Goal: Navigation & Orientation: Find specific page/section

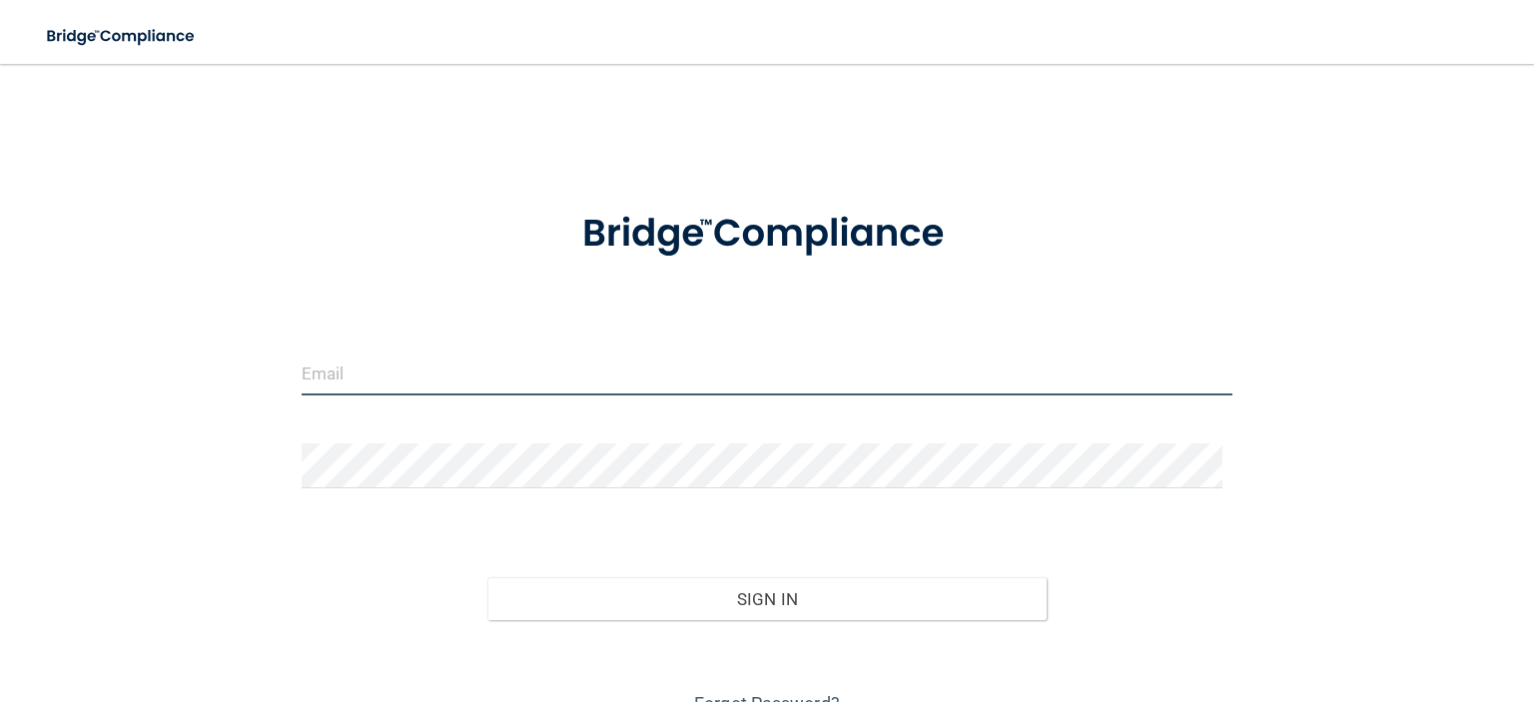
click at [474, 370] on input "email" at bounding box center [767, 373] width 931 height 45
type input "[PERSON_NAME][EMAIL_ADDRESS][PERSON_NAME][DOMAIN_NAME]"
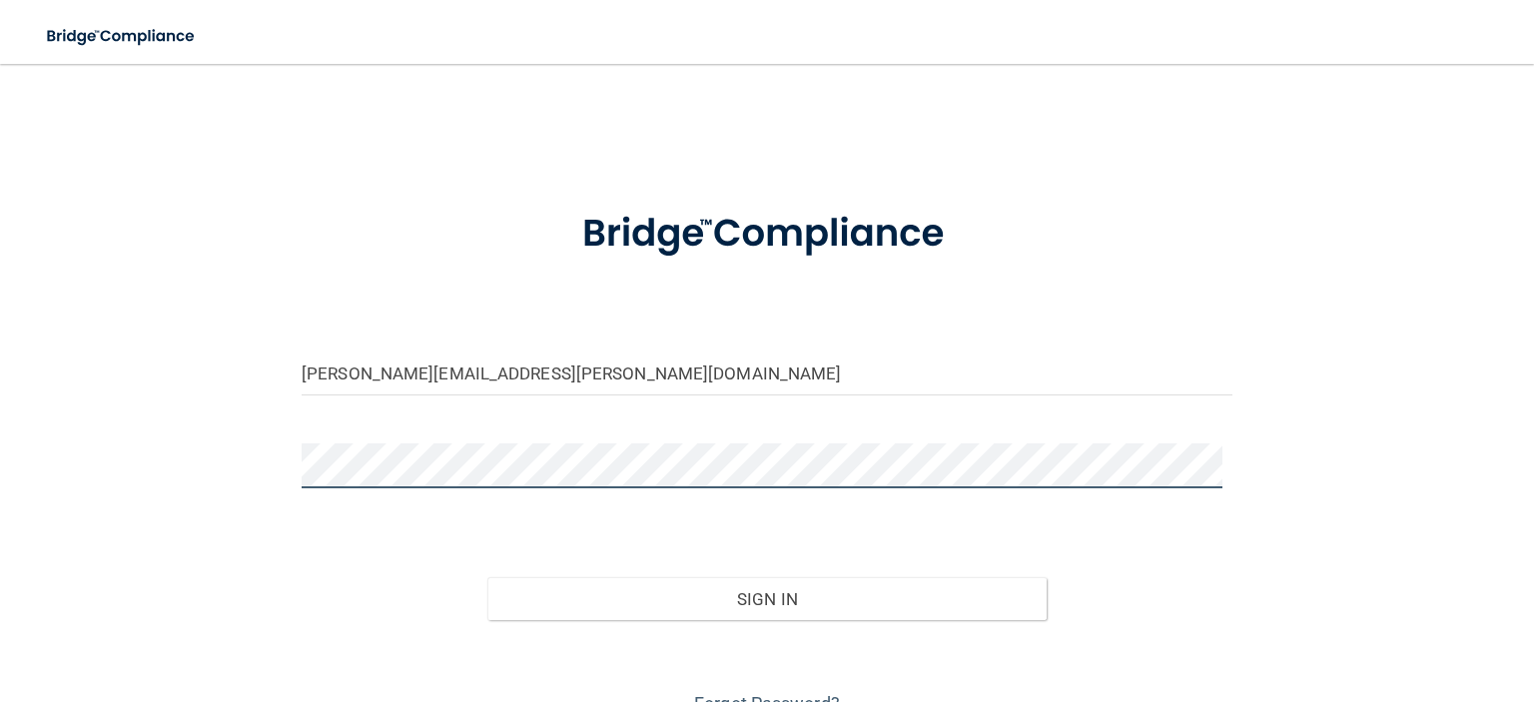
click at [487, 577] on button "Sign In" at bounding box center [766, 599] width 558 height 44
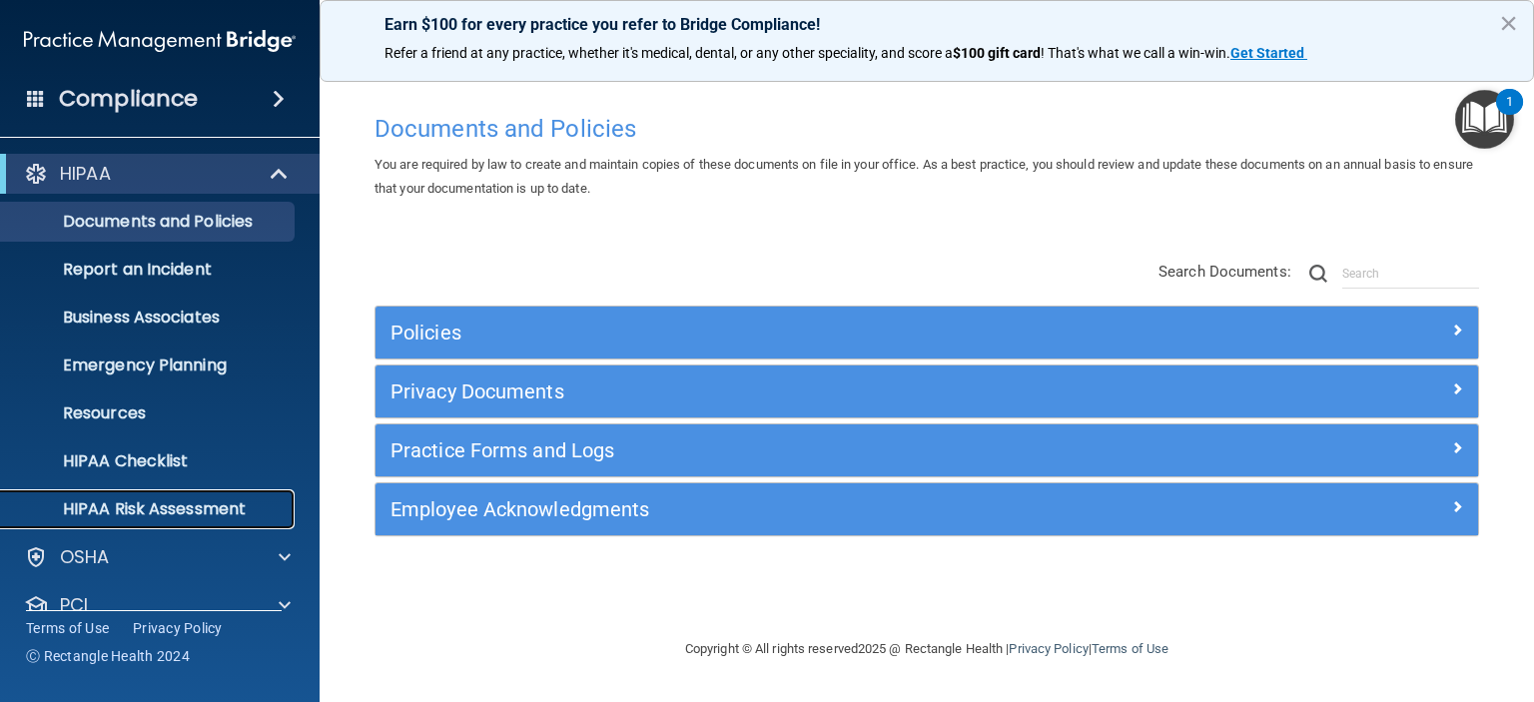
click at [250, 507] on p "HIPAA Risk Assessment" at bounding box center [149, 509] width 273 height 20
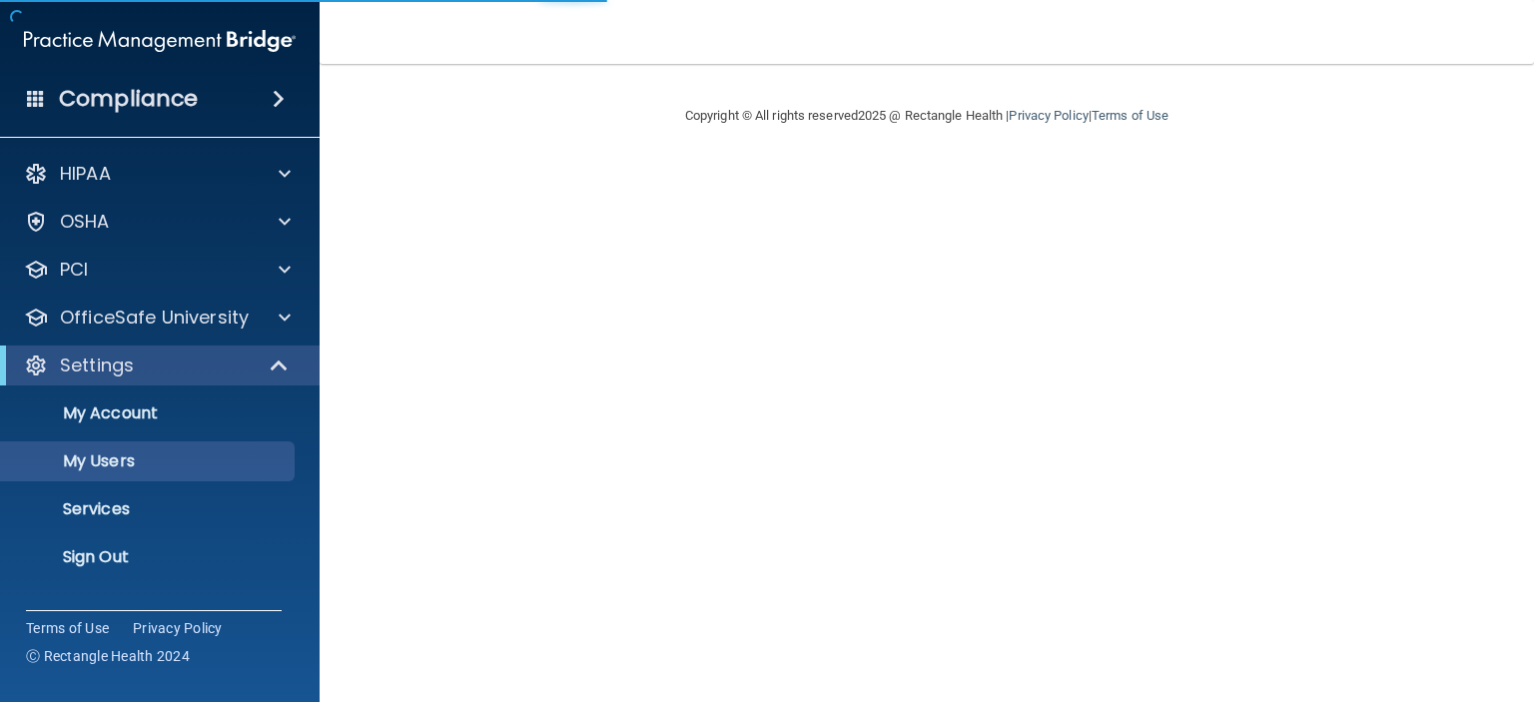
select select "20"
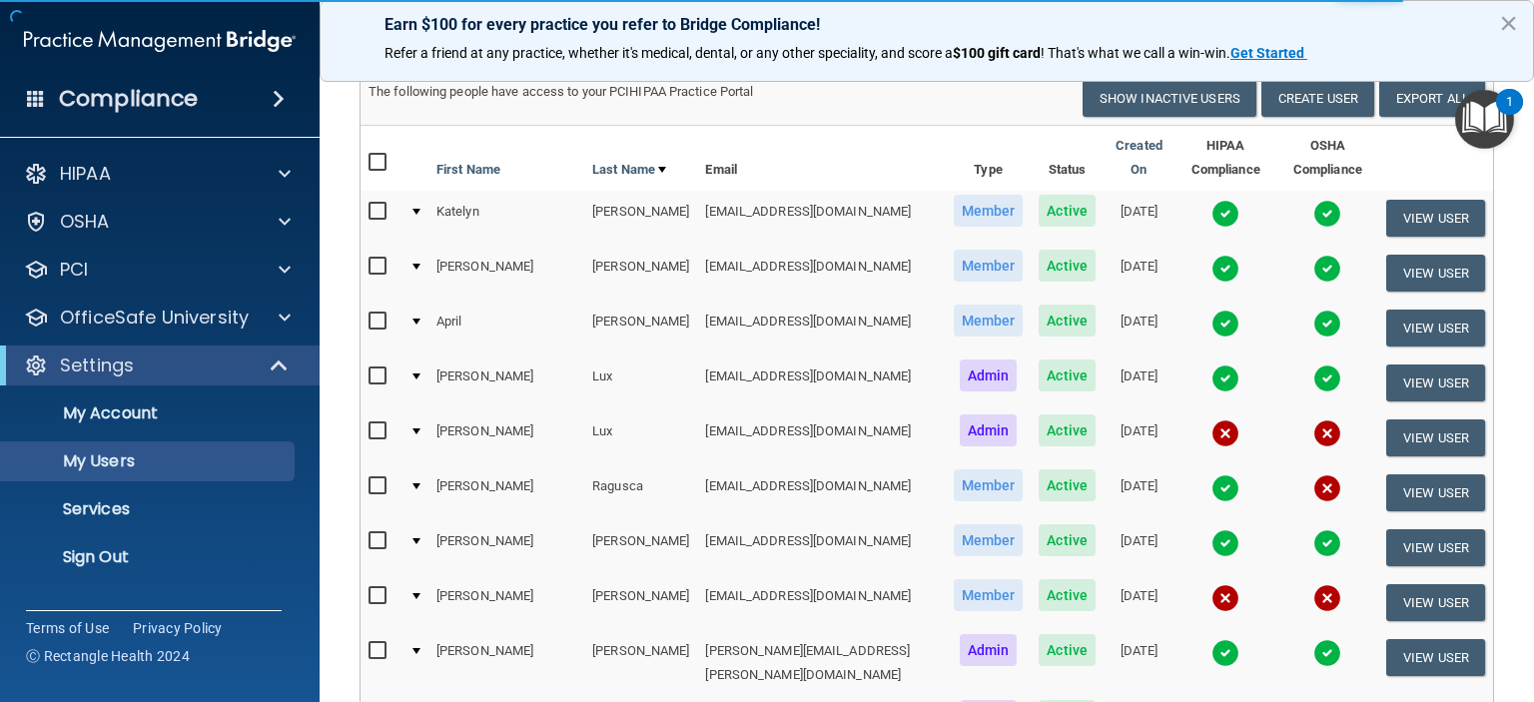
scroll to position [200, 0]
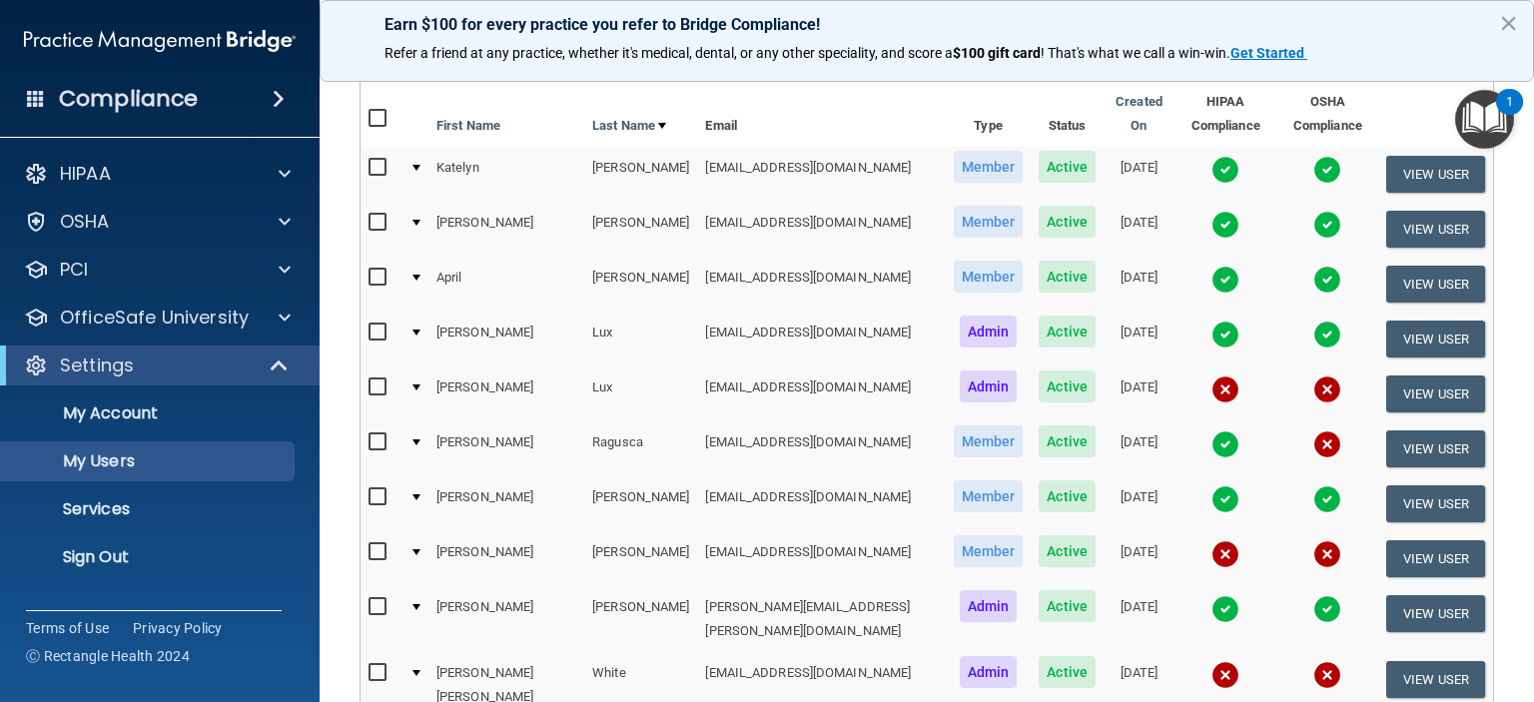
click at [1211, 540] on img at bounding box center [1225, 554] width 28 height 28
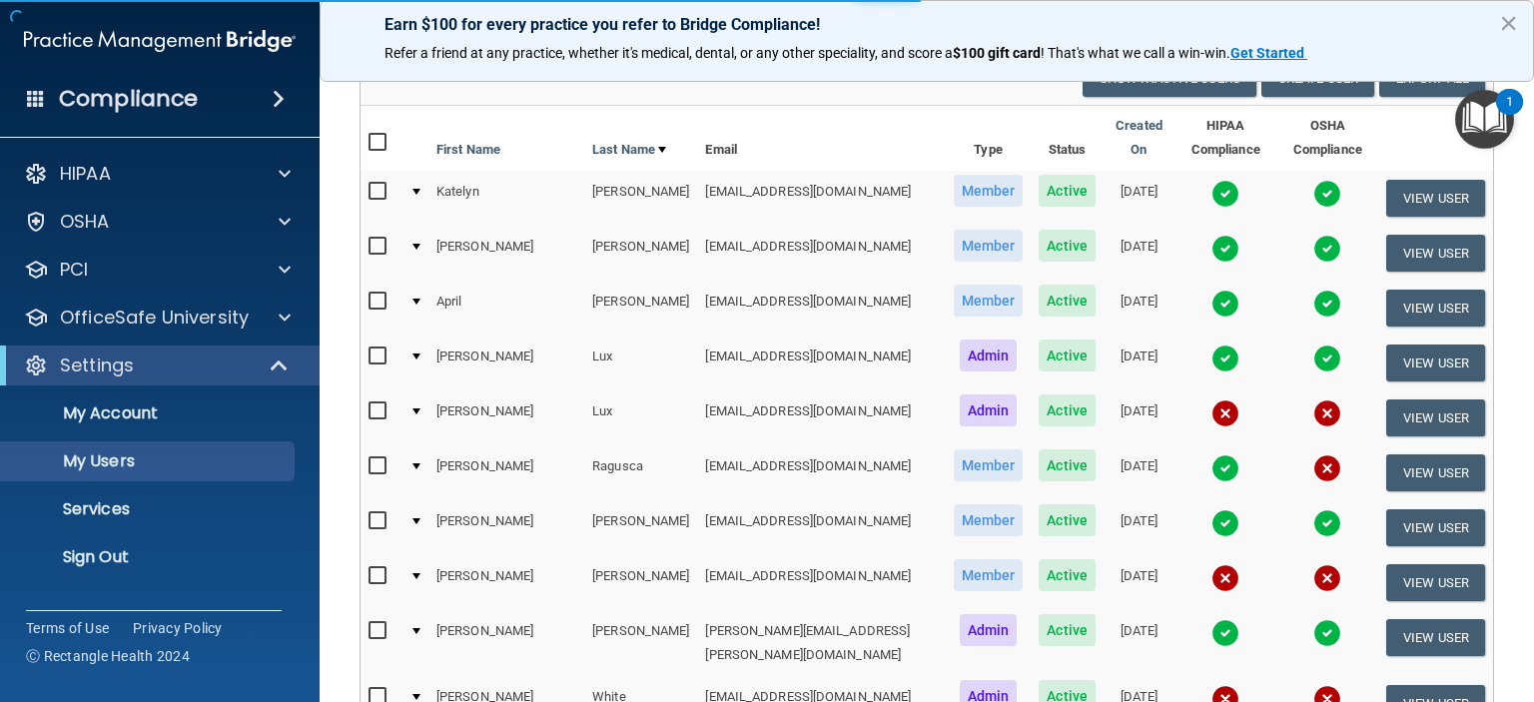
click at [1211, 564] on img at bounding box center [1225, 578] width 28 height 28
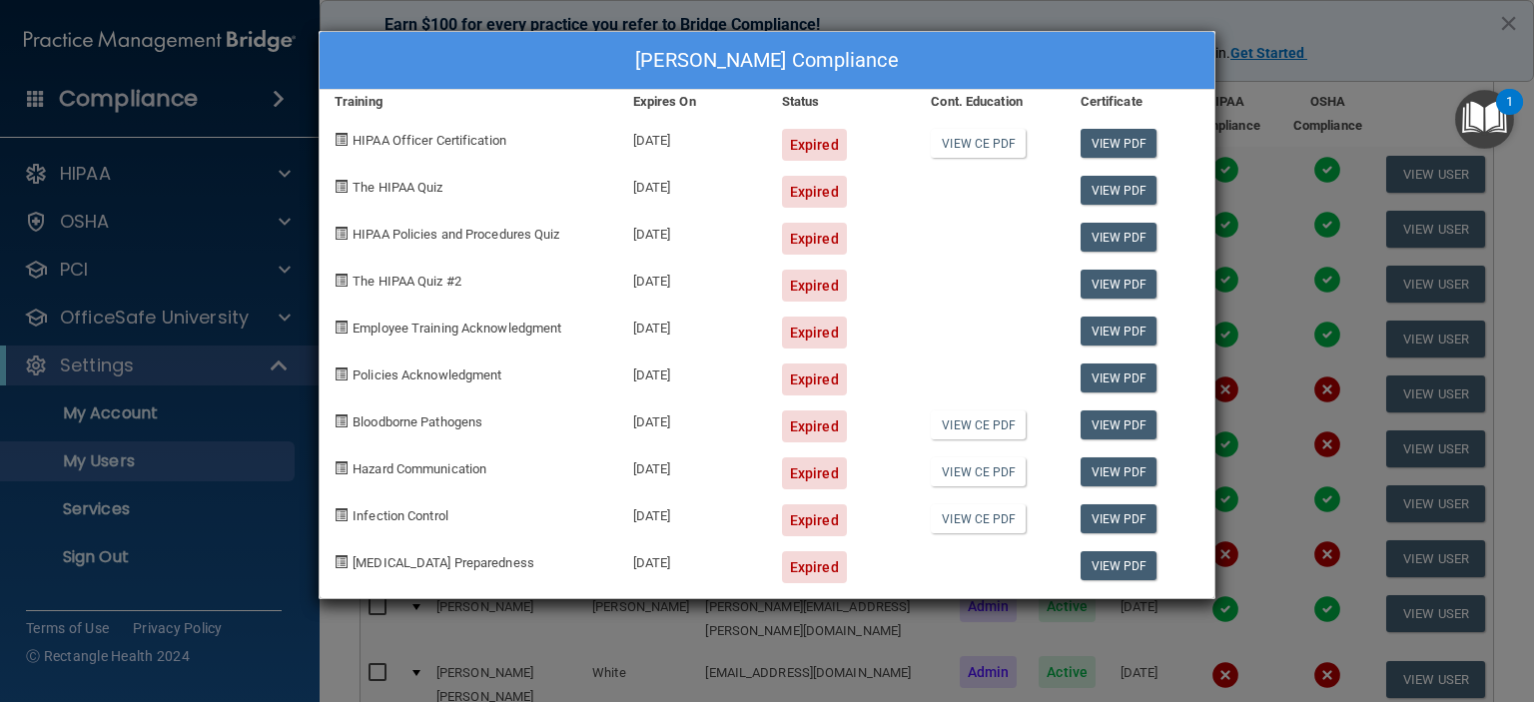
click at [1352, 32] on div "[PERSON_NAME] Compliance Training Expires On Status Cont. Education Certificate…" at bounding box center [767, 351] width 1534 height 702
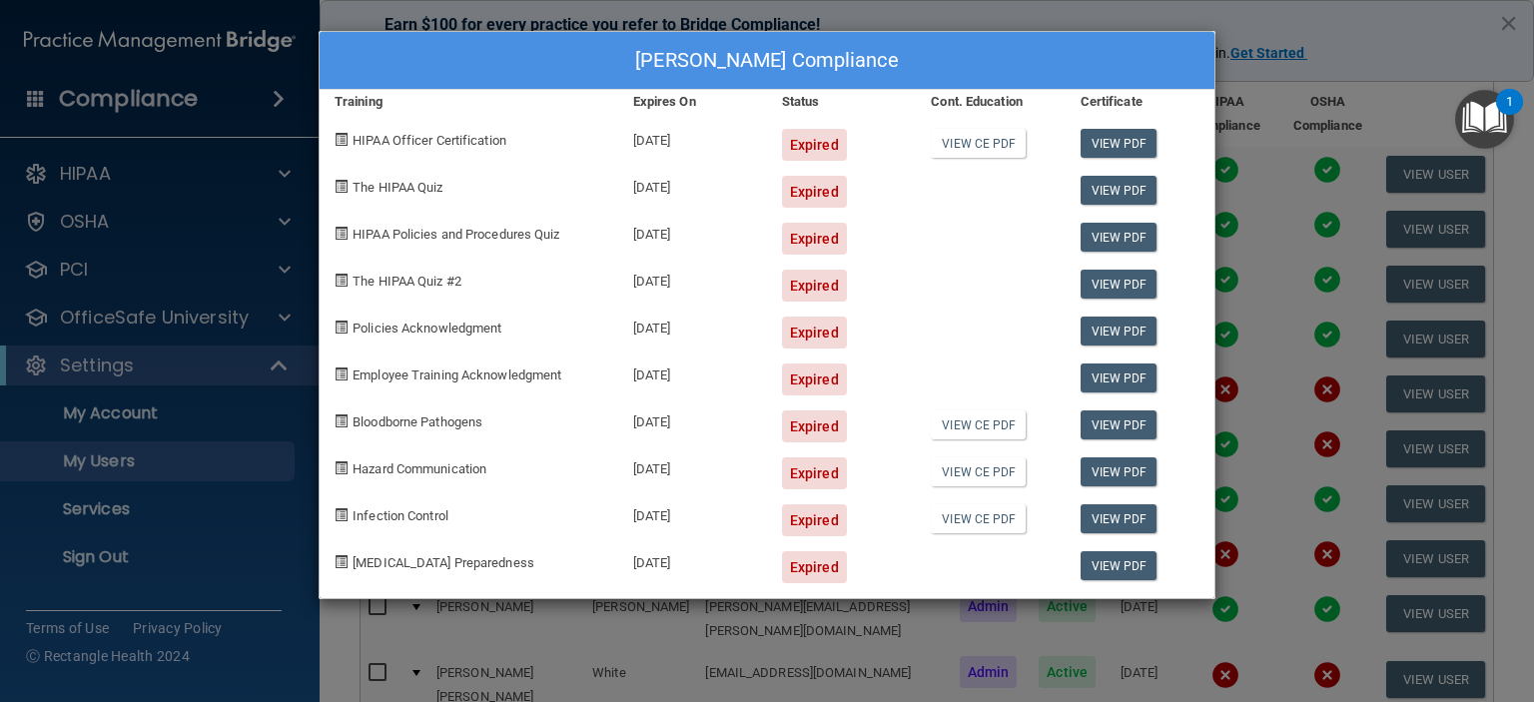
click at [1390, 55] on div "[PERSON_NAME] Compliance Training Expires On Status Cont. Education Certificate…" at bounding box center [767, 351] width 1534 height 702
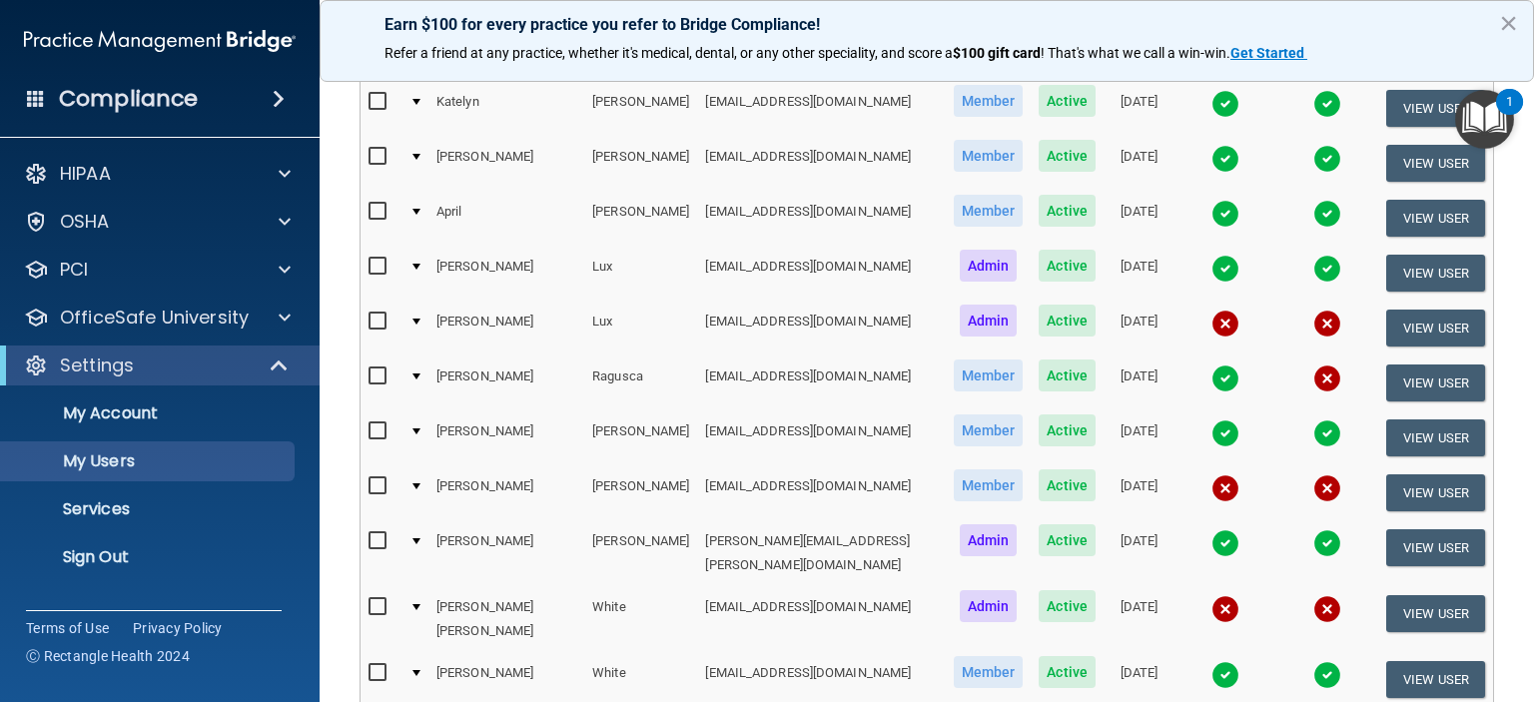
scroll to position [300, 0]
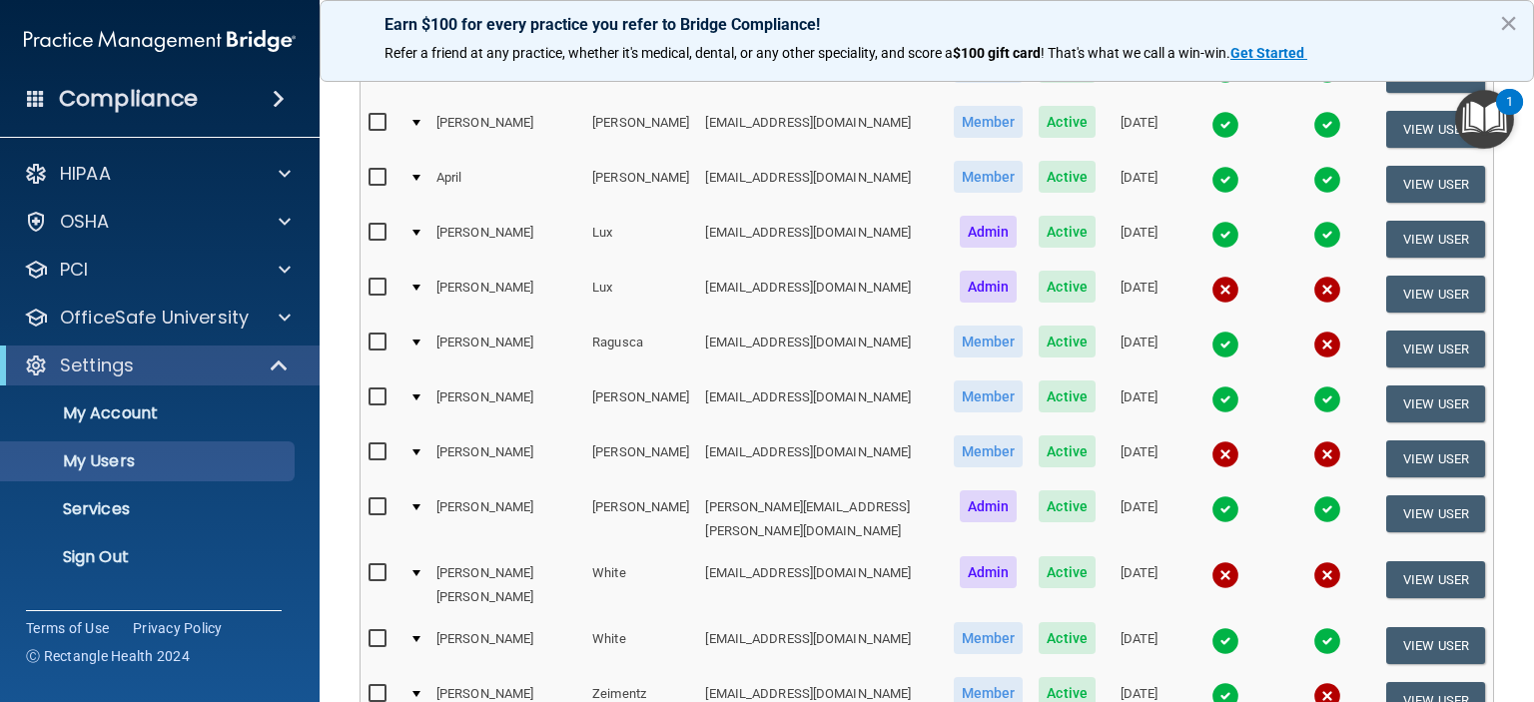
click at [1211, 561] on img at bounding box center [1225, 575] width 28 height 28
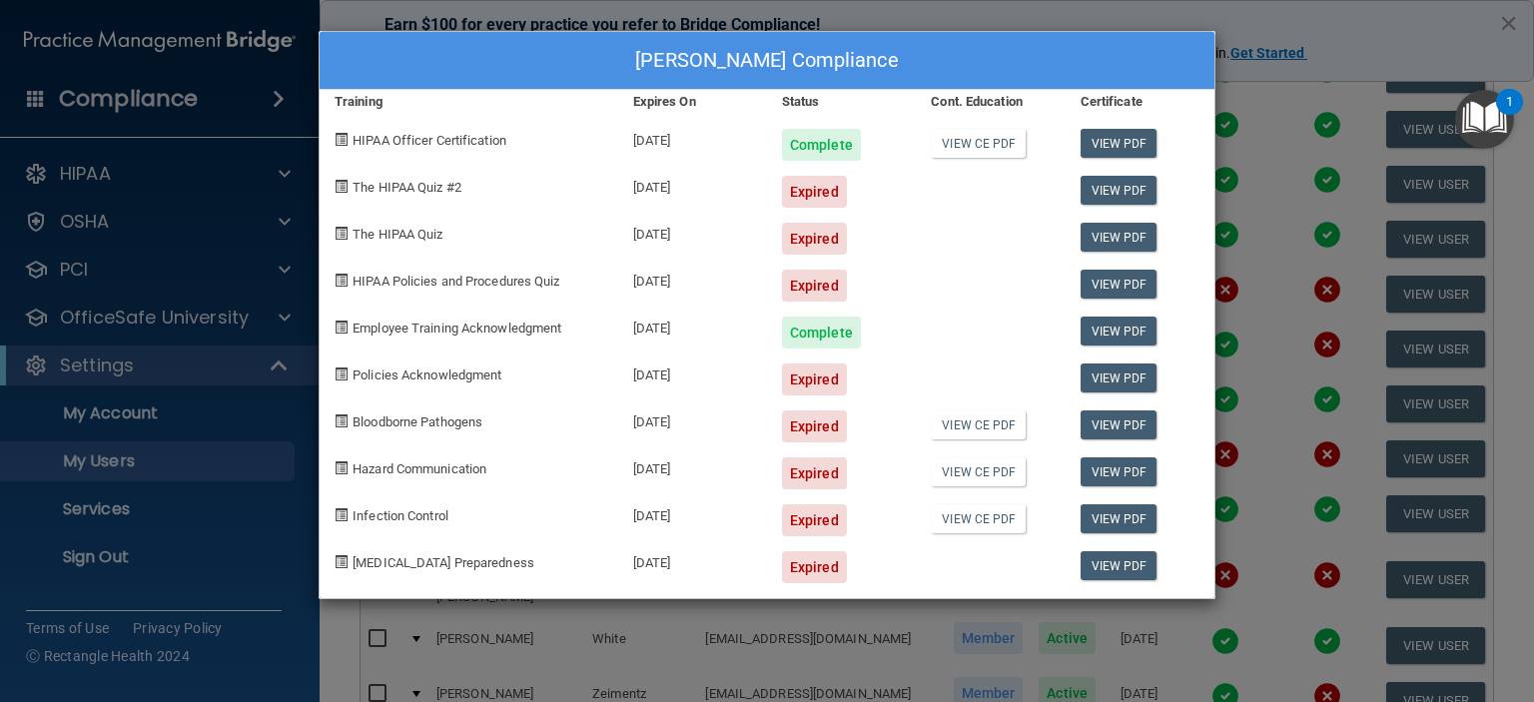
click at [1392, 40] on div "[PERSON_NAME] Compliance Training Expires On Status Cont. Education Certificate…" at bounding box center [767, 351] width 1534 height 702
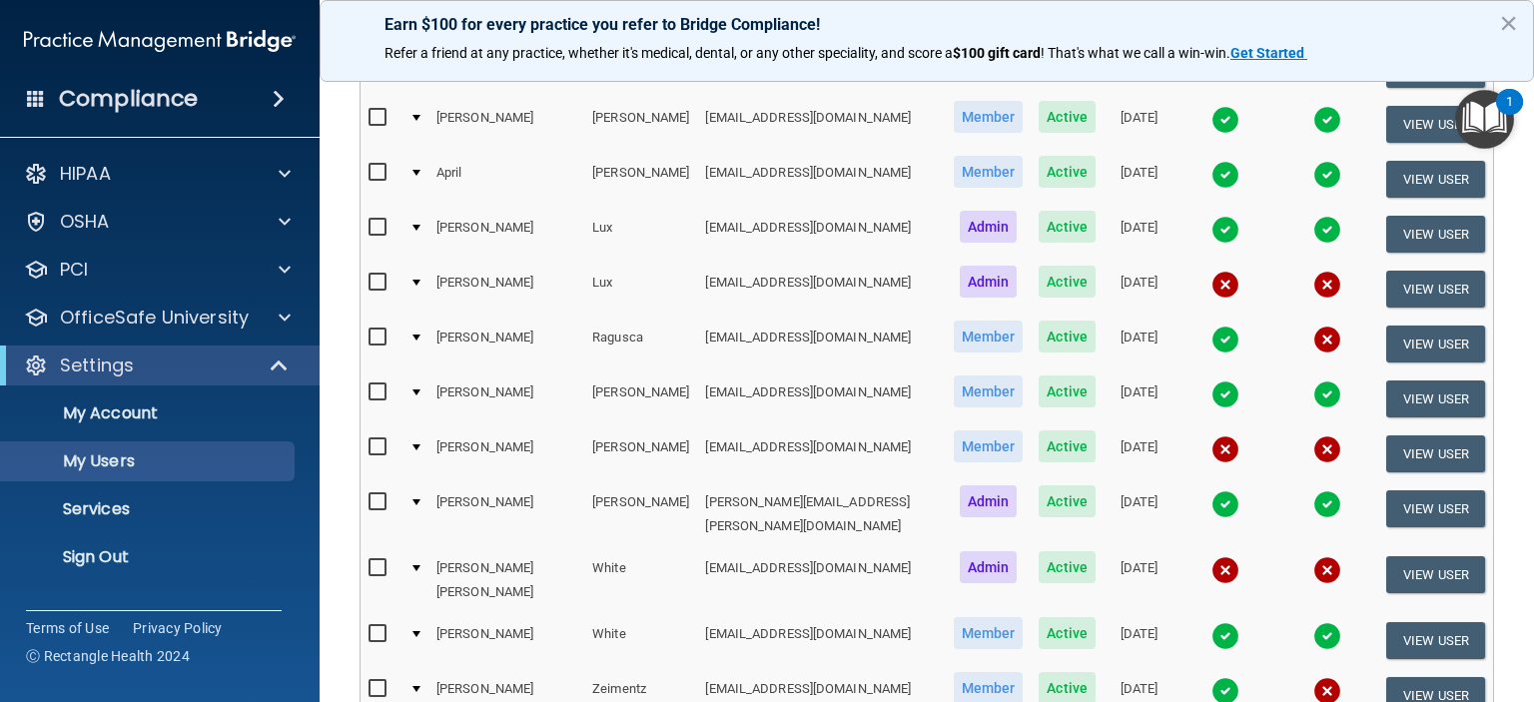
scroll to position [399, 0]
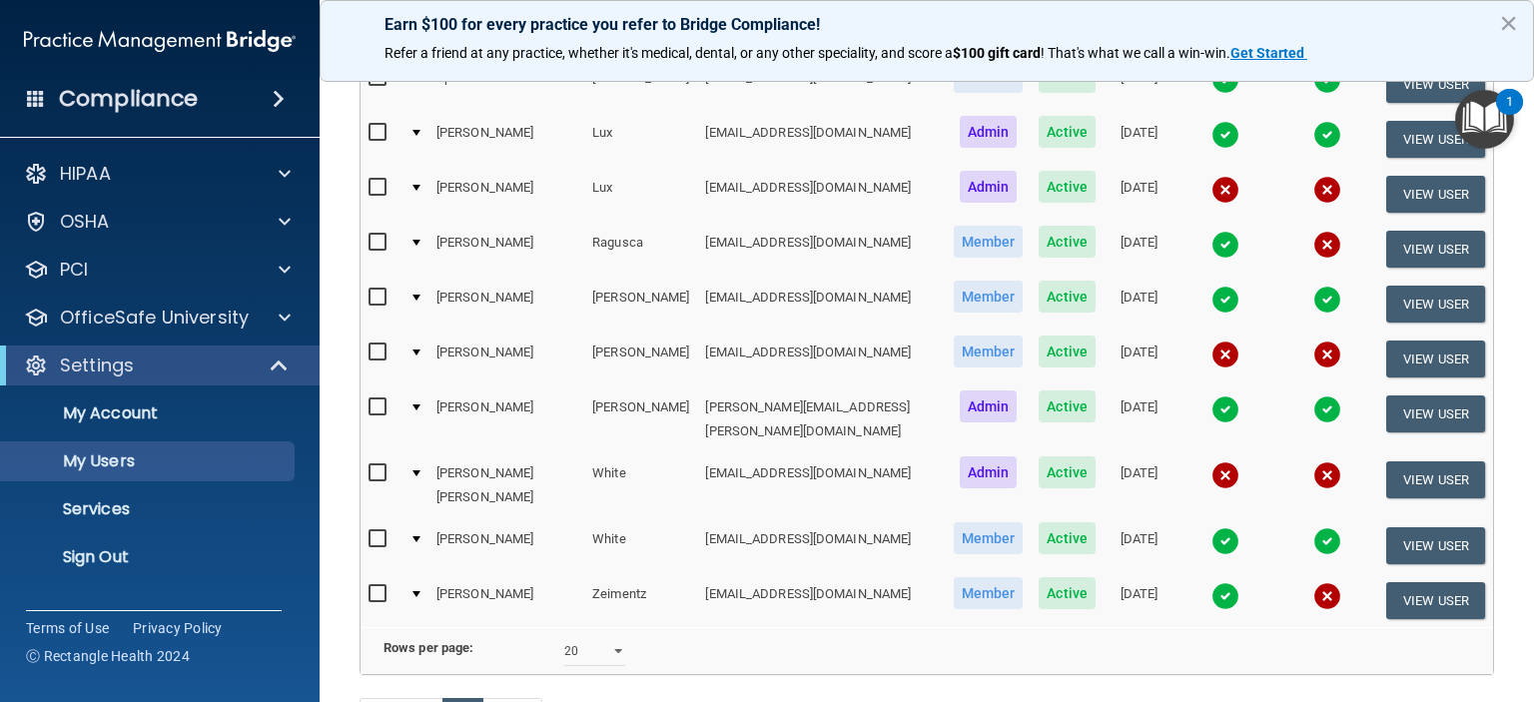
click at [1313, 582] on img at bounding box center [1327, 596] width 28 height 28
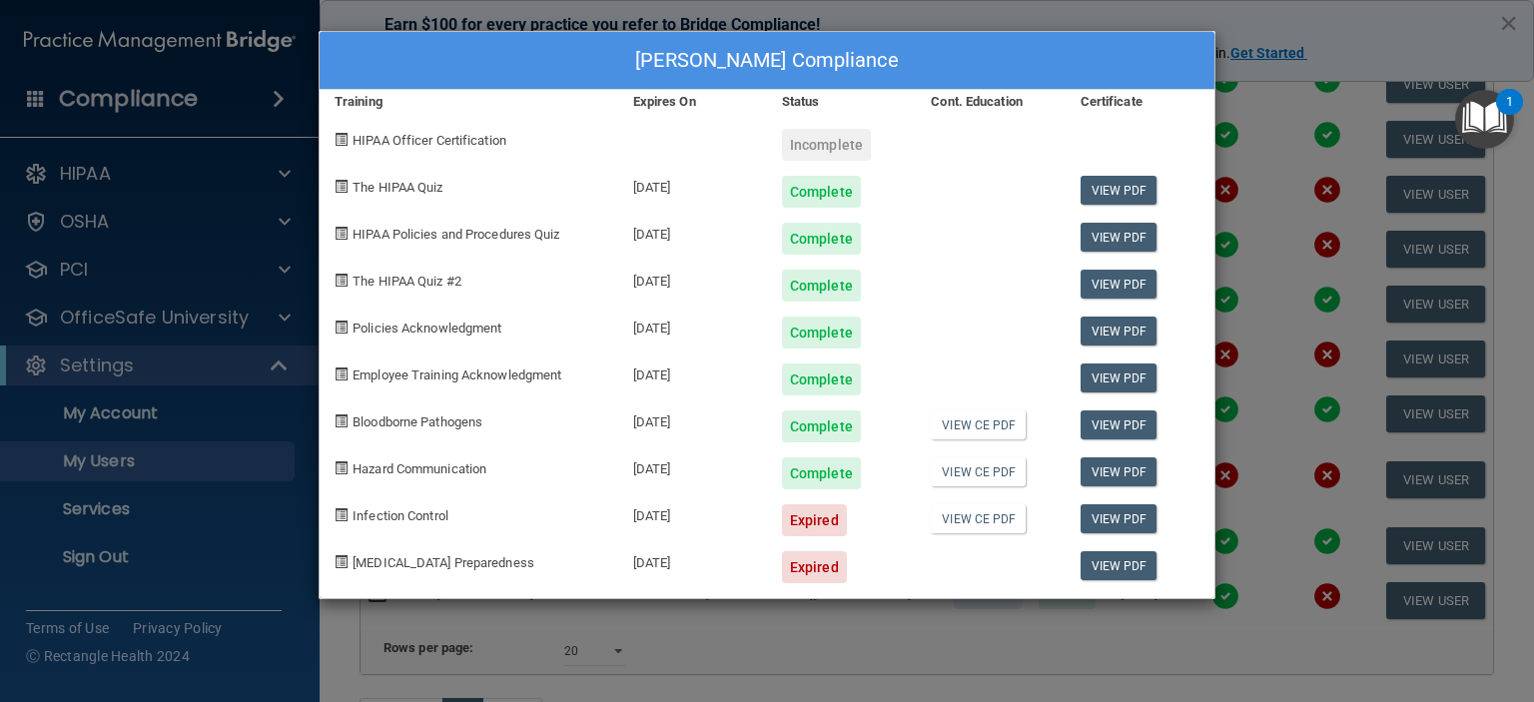
click at [1322, 64] on div "[PERSON_NAME] Compliance Training Expires On Status Cont. Education Certificate…" at bounding box center [767, 351] width 1534 height 702
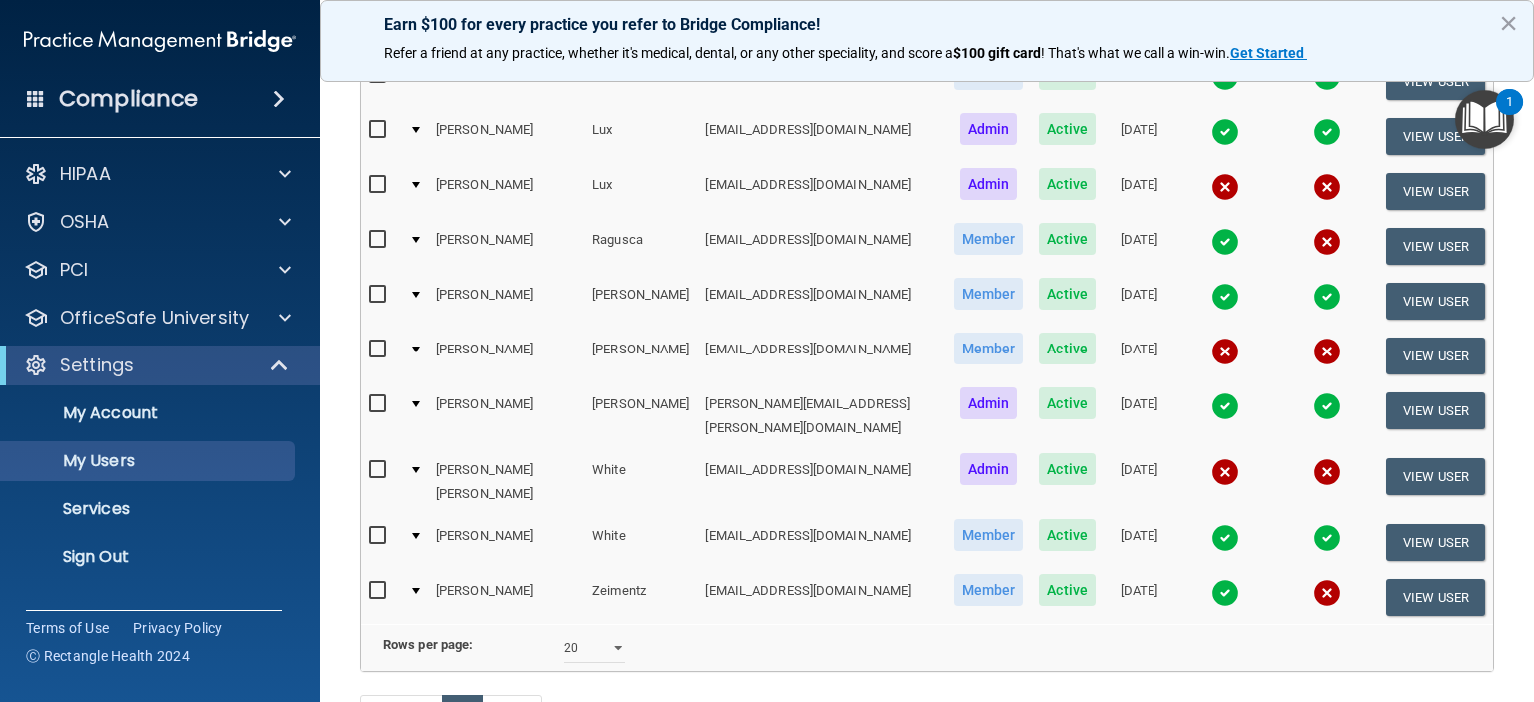
scroll to position [127, 0]
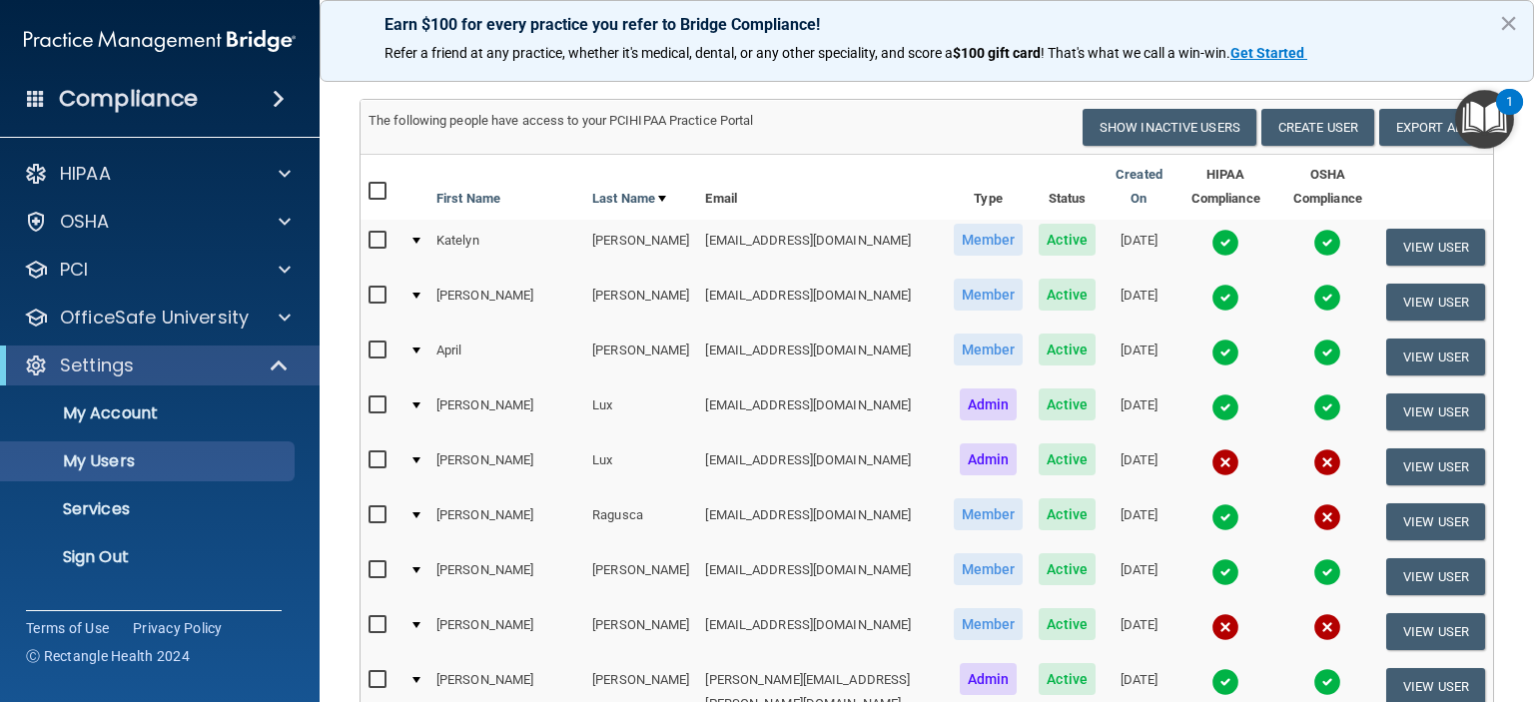
click at [1211, 668] on img at bounding box center [1225, 682] width 28 height 28
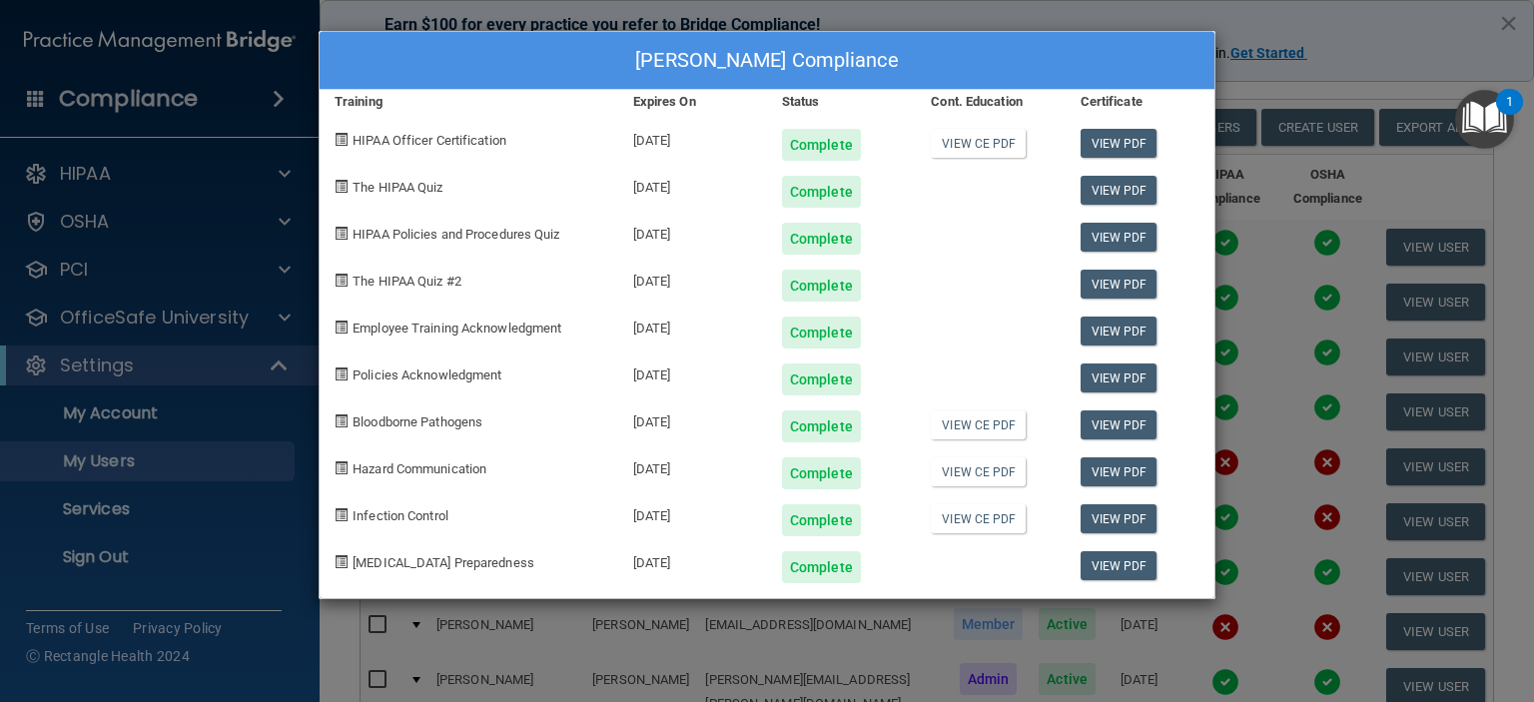
click at [1386, 55] on div "[PERSON_NAME] Compliance Training Expires On Status Cont. Education Certificate…" at bounding box center [767, 351] width 1534 height 702
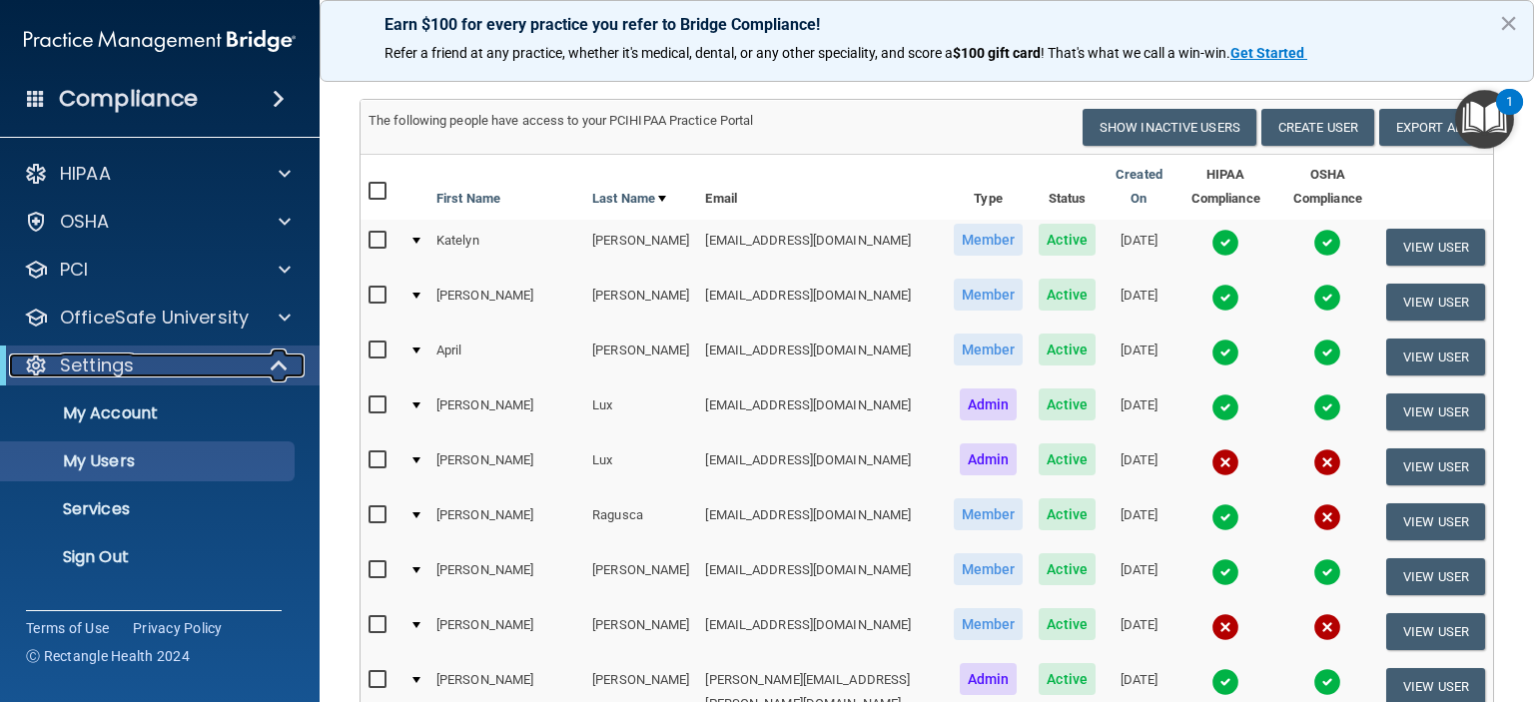
click at [269, 372] on div at bounding box center [280, 366] width 49 height 24
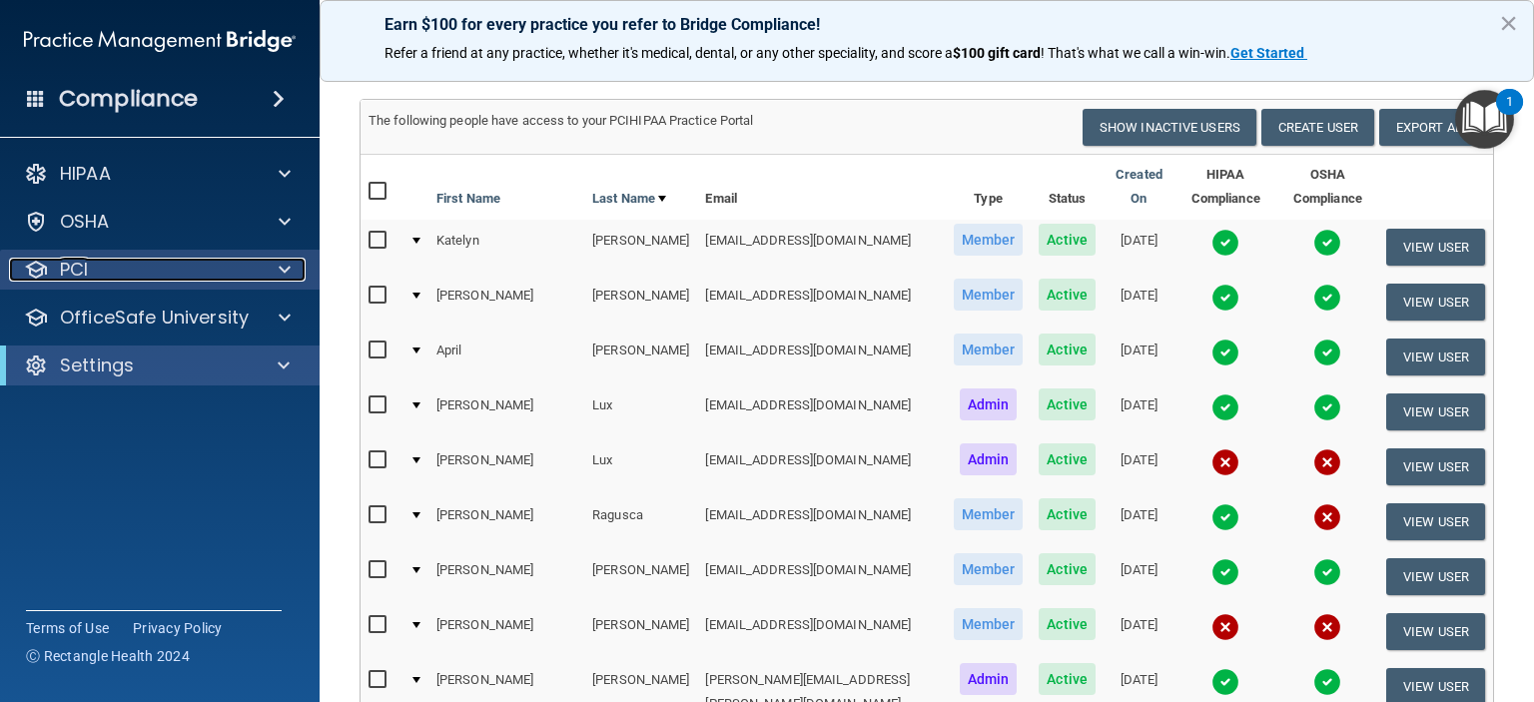
click at [297, 275] on div at bounding box center [282, 270] width 50 height 24
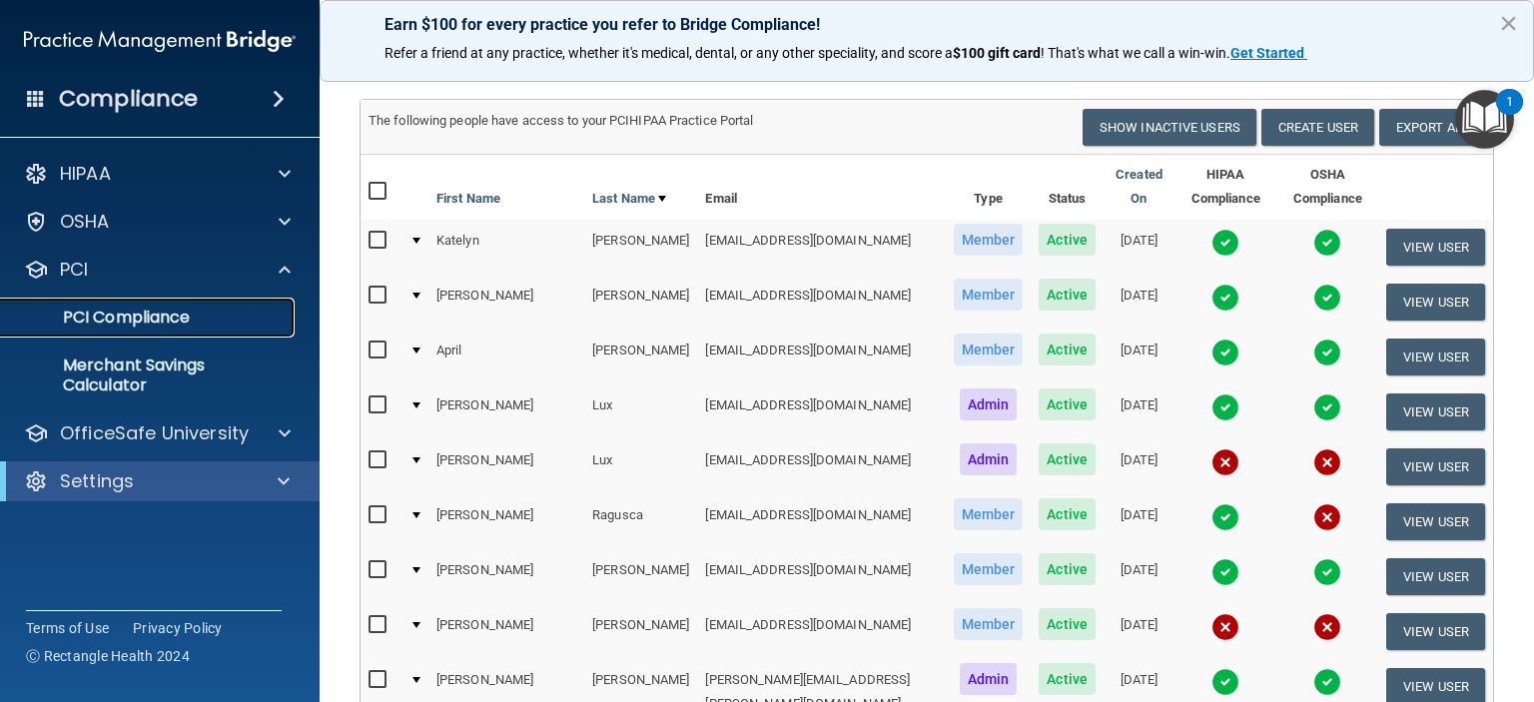
click at [209, 320] on p "PCI Compliance" at bounding box center [149, 318] width 273 height 20
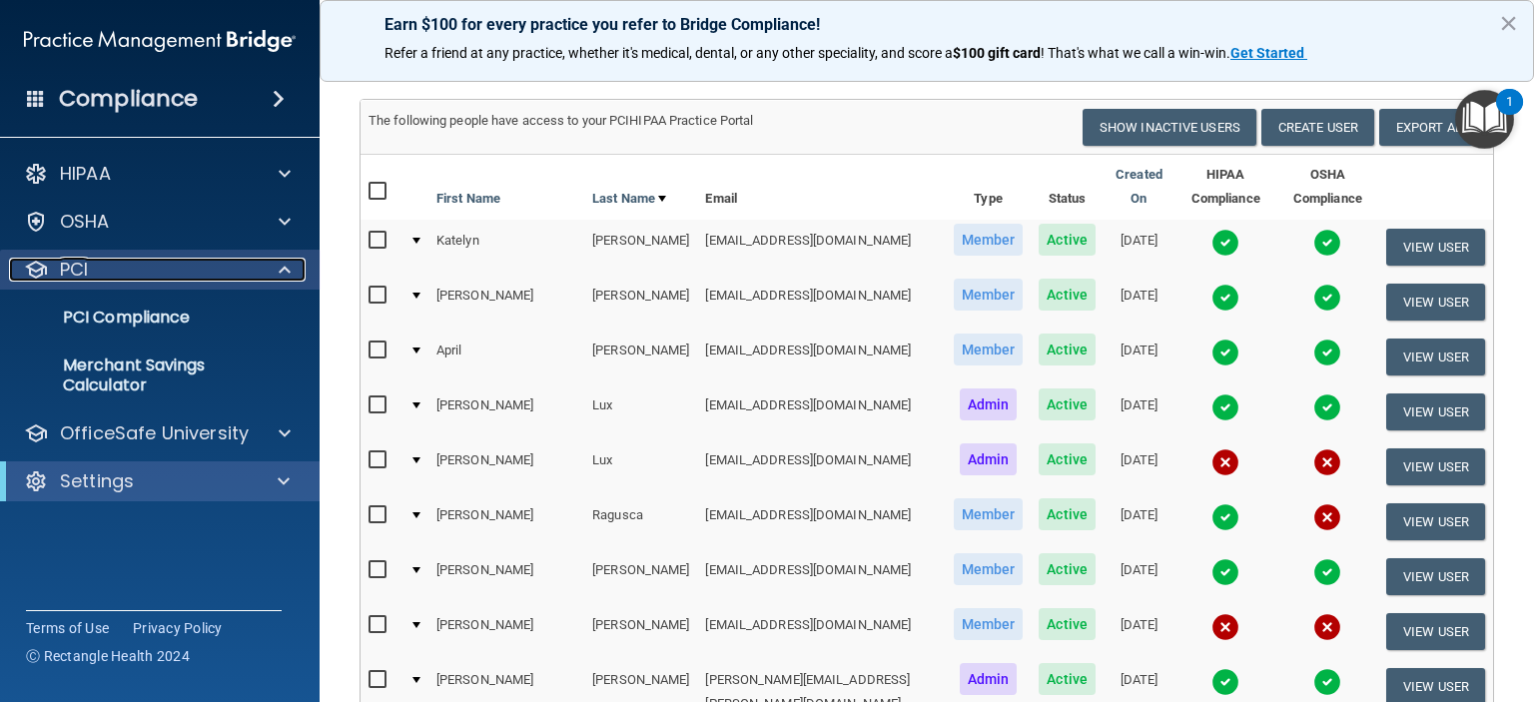
click at [286, 278] on span at bounding box center [285, 270] width 12 height 24
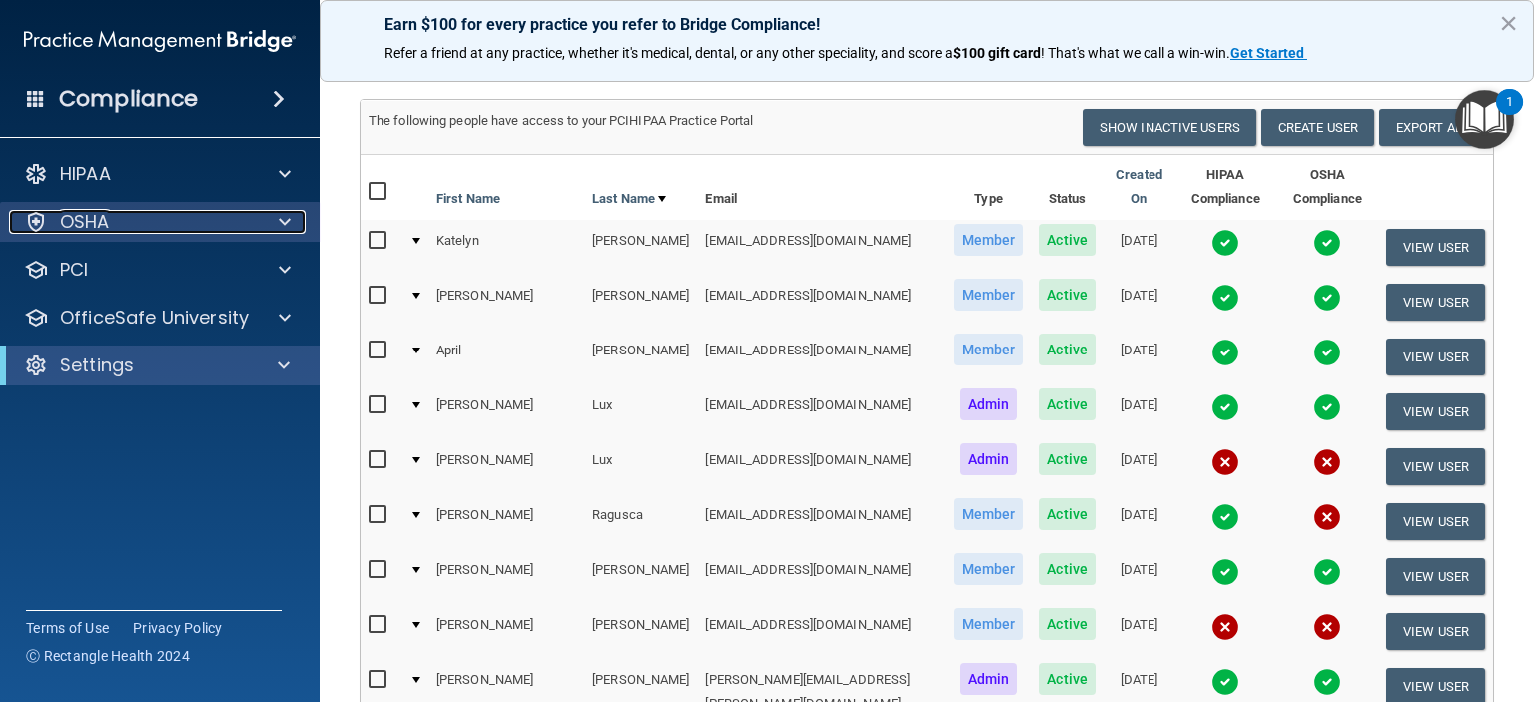
click at [284, 219] on span at bounding box center [285, 222] width 12 height 24
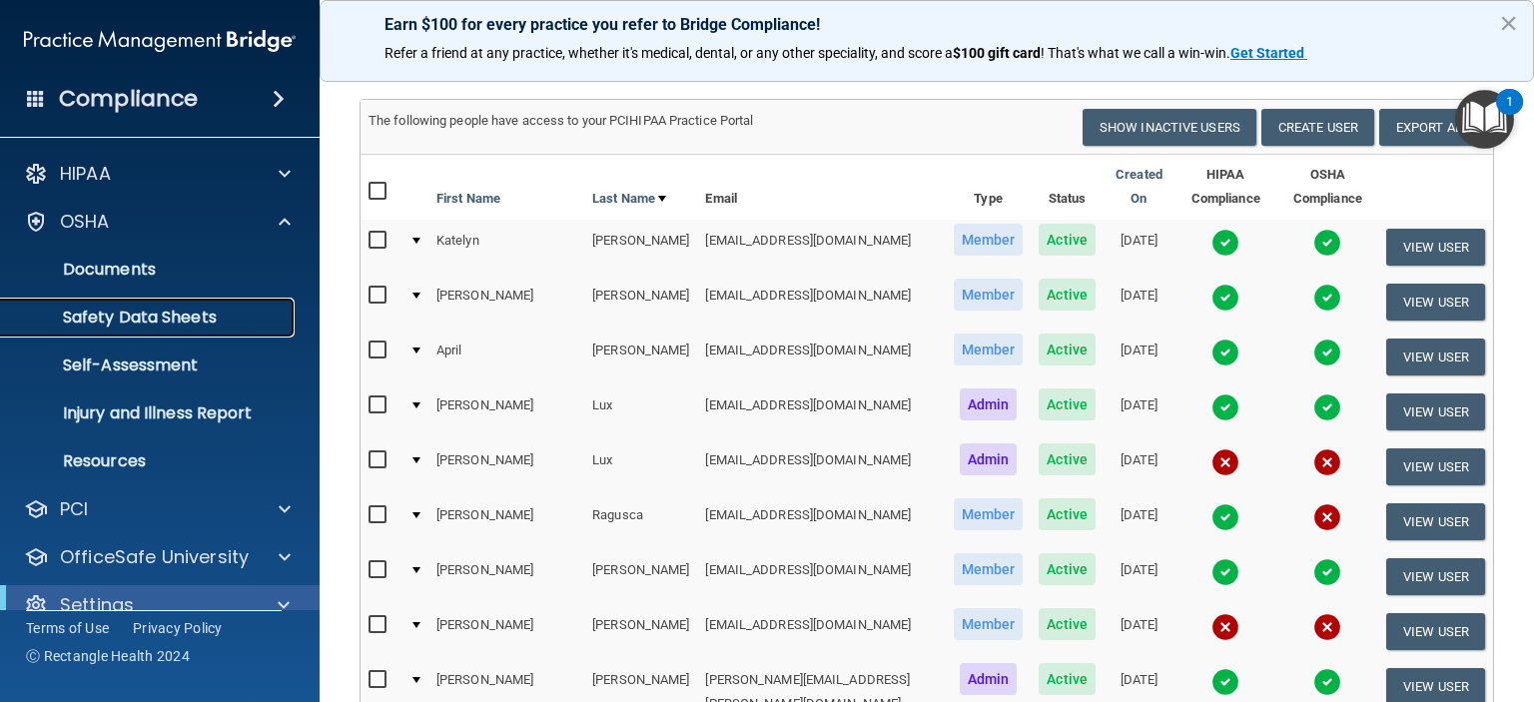
click at [195, 319] on p "Safety Data Sheets" at bounding box center [149, 318] width 273 height 20
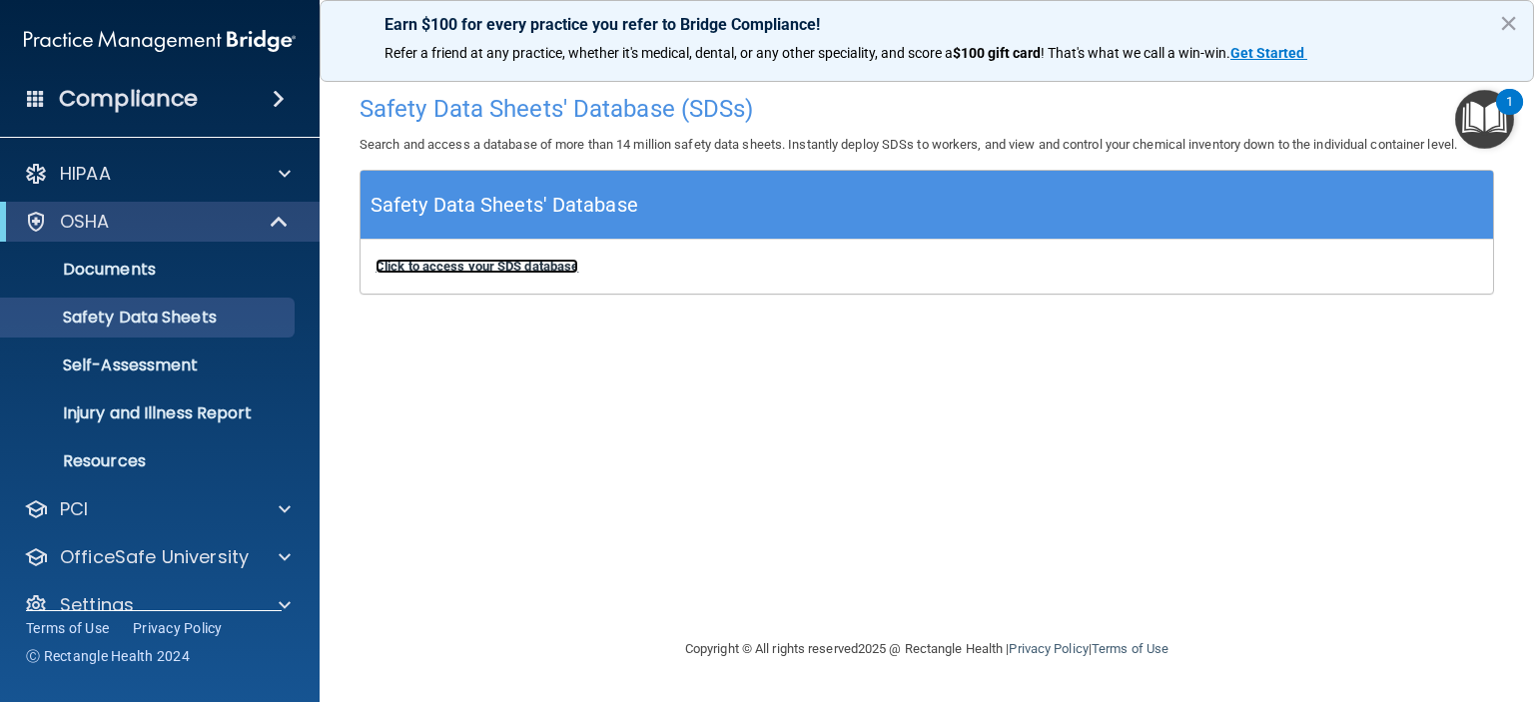
click at [453, 271] on b "Click to access your SDS database" at bounding box center [476, 266] width 203 height 15
click at [273, 217] on span at bounding box center [281, 222] width 17 height 24
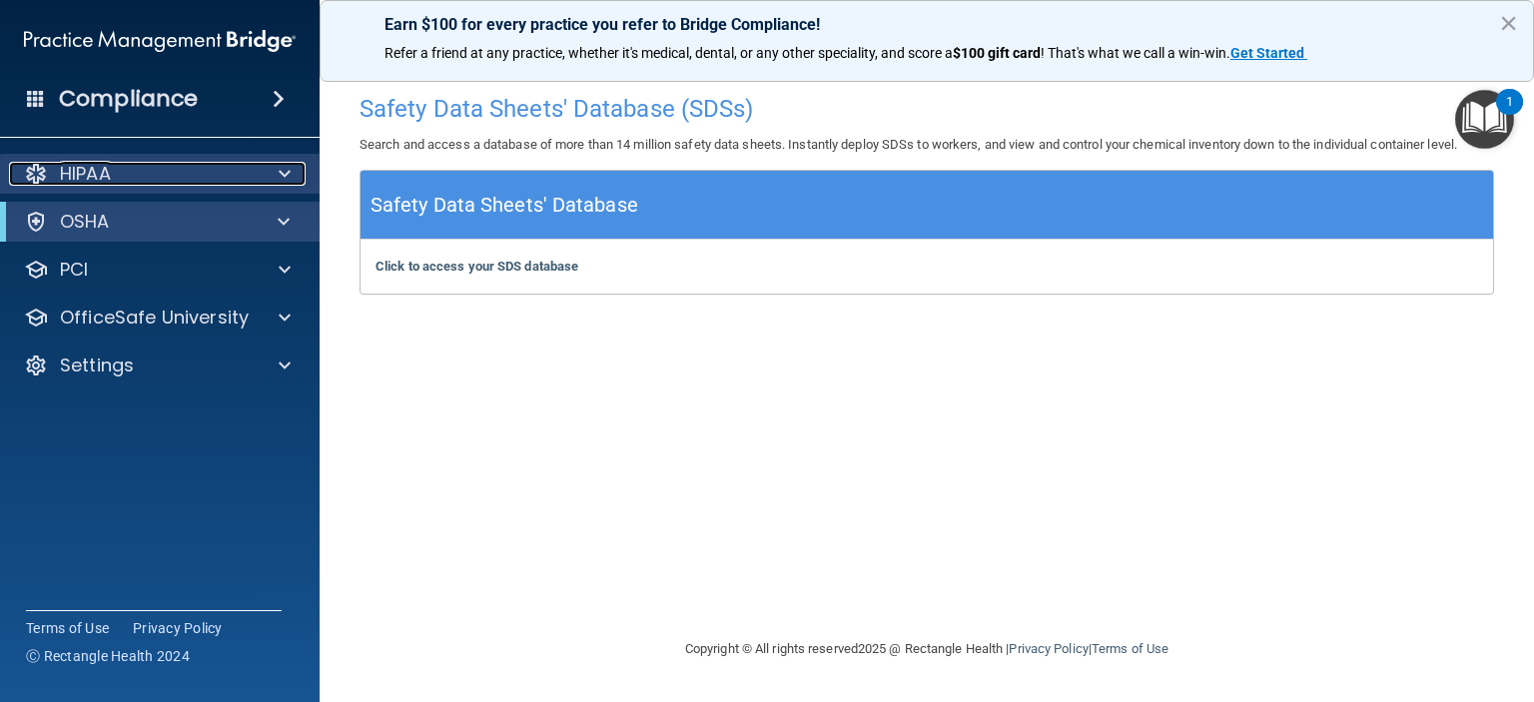
click at [282, 177] on span at bounding box center [285, 174] width 12 height 24
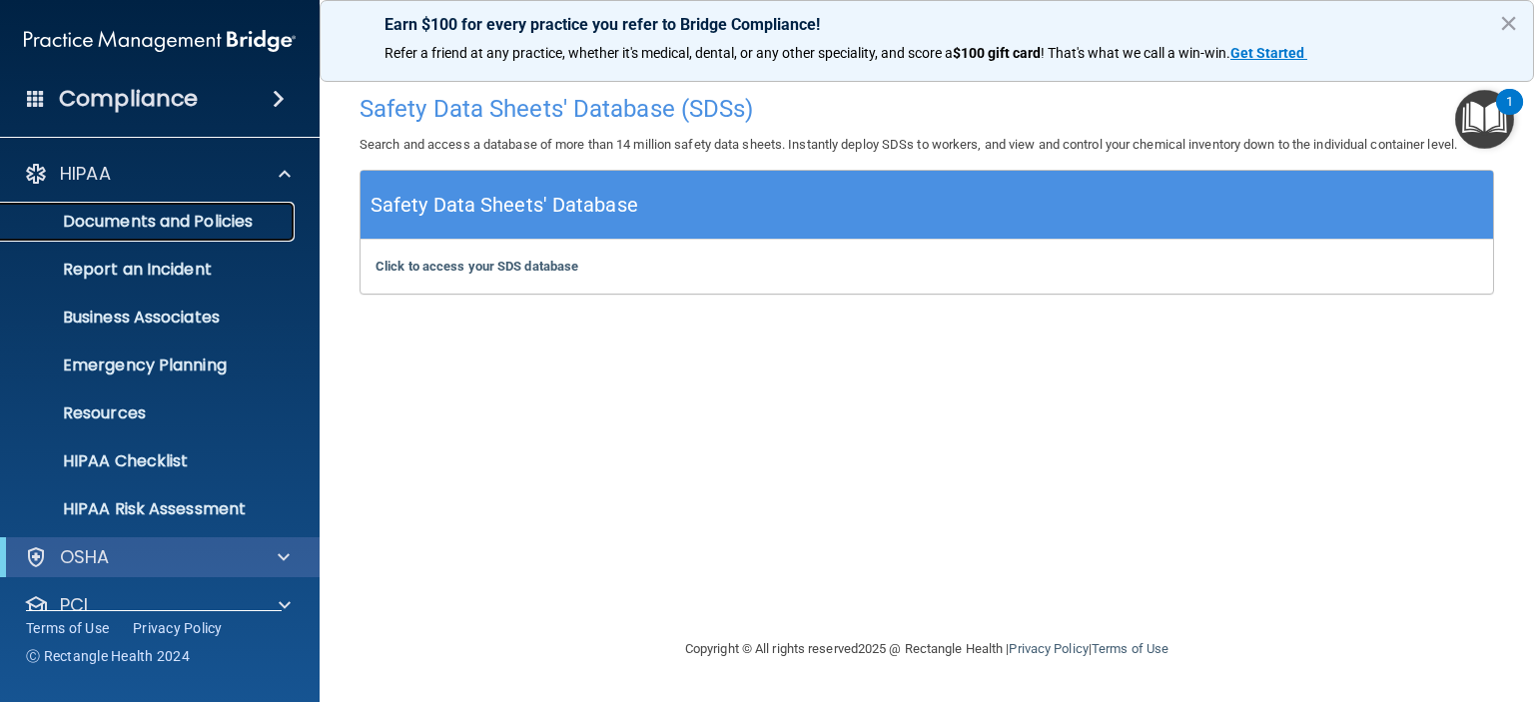
click at [241, 221] on p "Documents and Policies" at bounding box center [149, 222] width 273 height 20
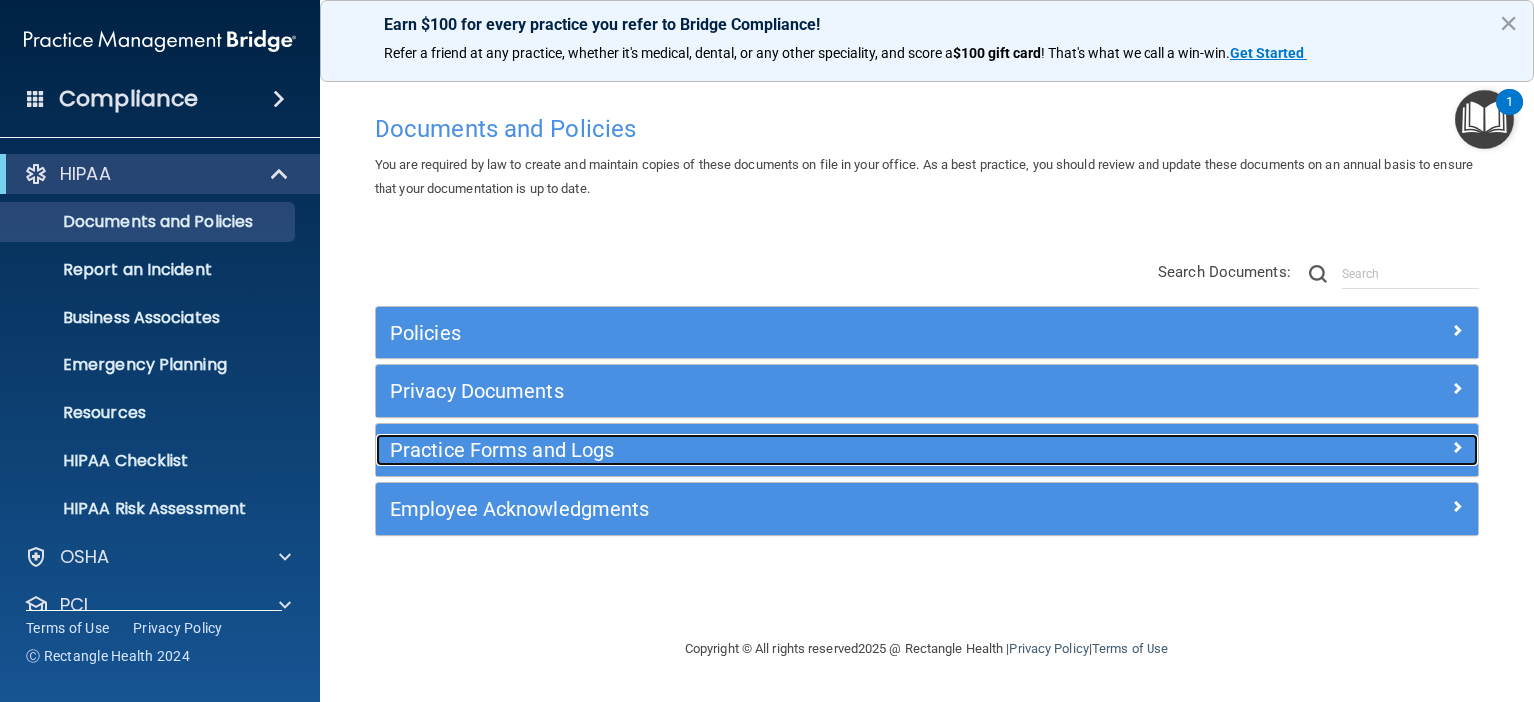
click at [540, 444] on h5 "Practice Forms and Logs" at bounding box center [788, 450] width 797 height 22
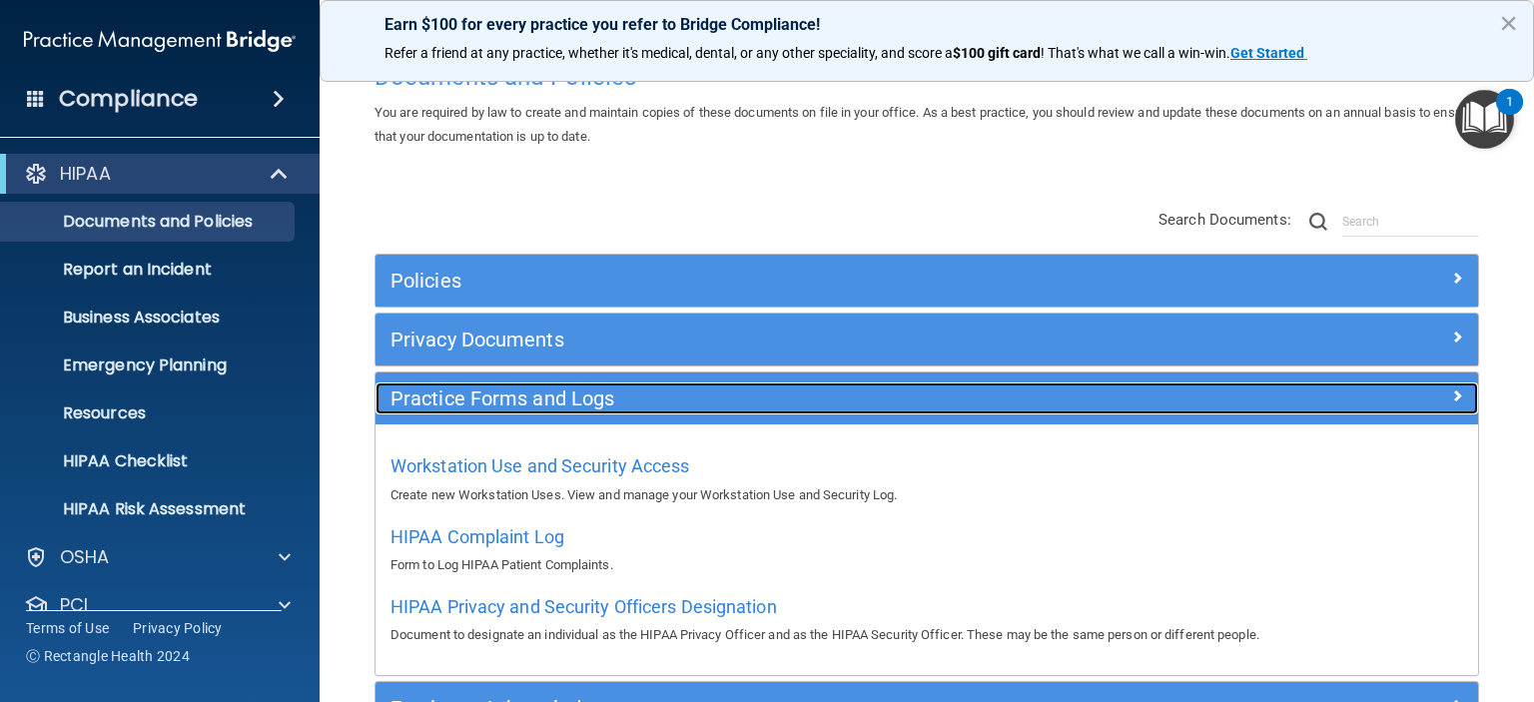
scroll to position [100, 0]
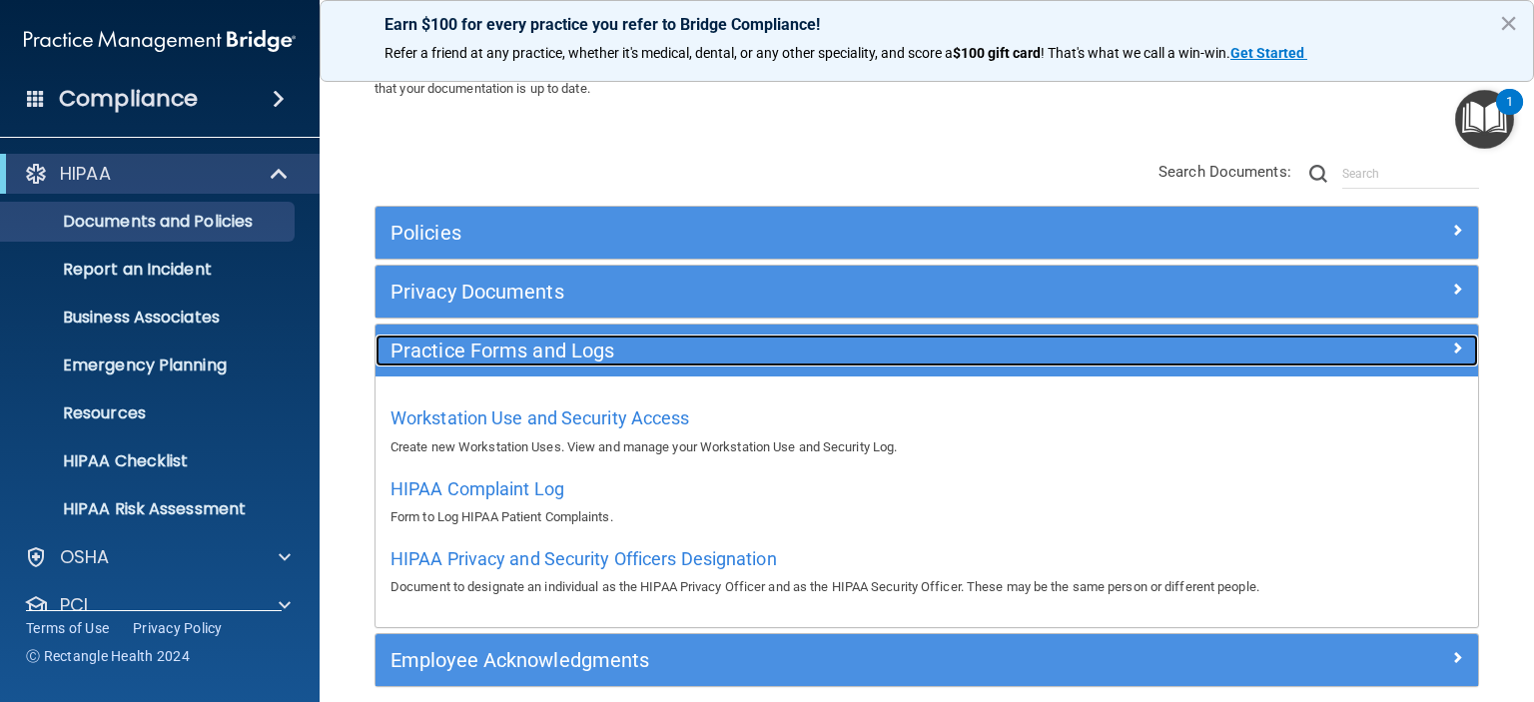
click at [656, 335] on div "Practice Forms and Logs" at bounding box center [788, 351] width 827 height 32
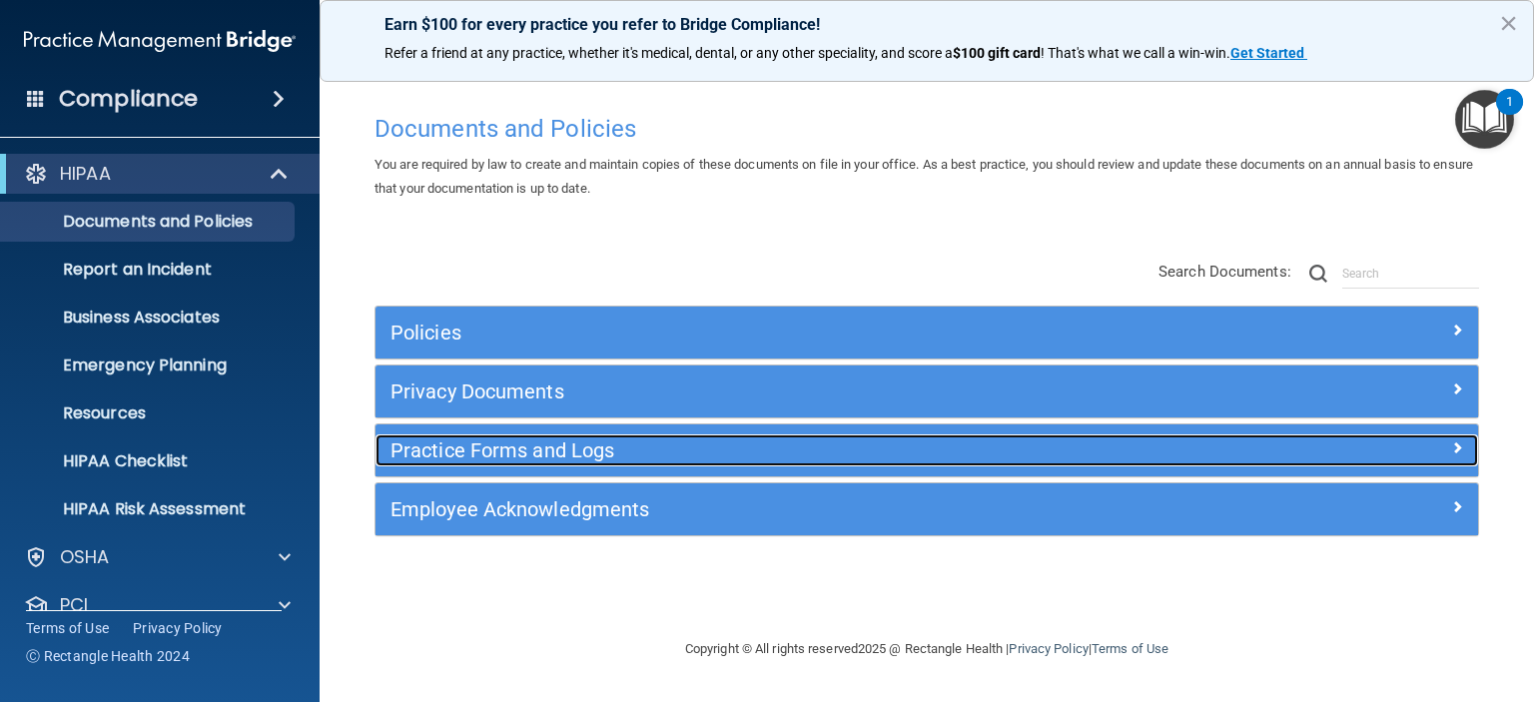
scroll to position [0, 0]
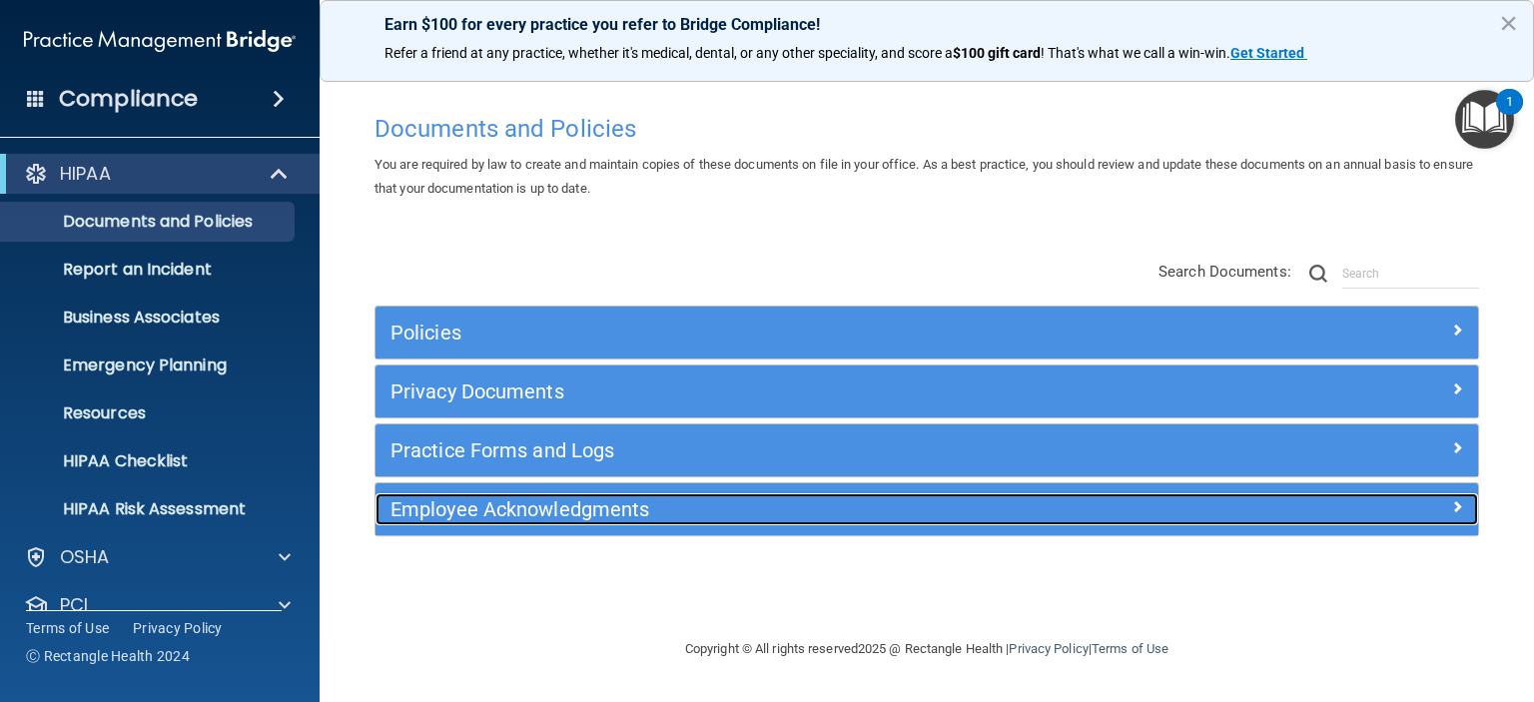
click at [572, 499] on h5 "Employee Acknowledgments" at bounding box center [788, 509] width 797 height 22
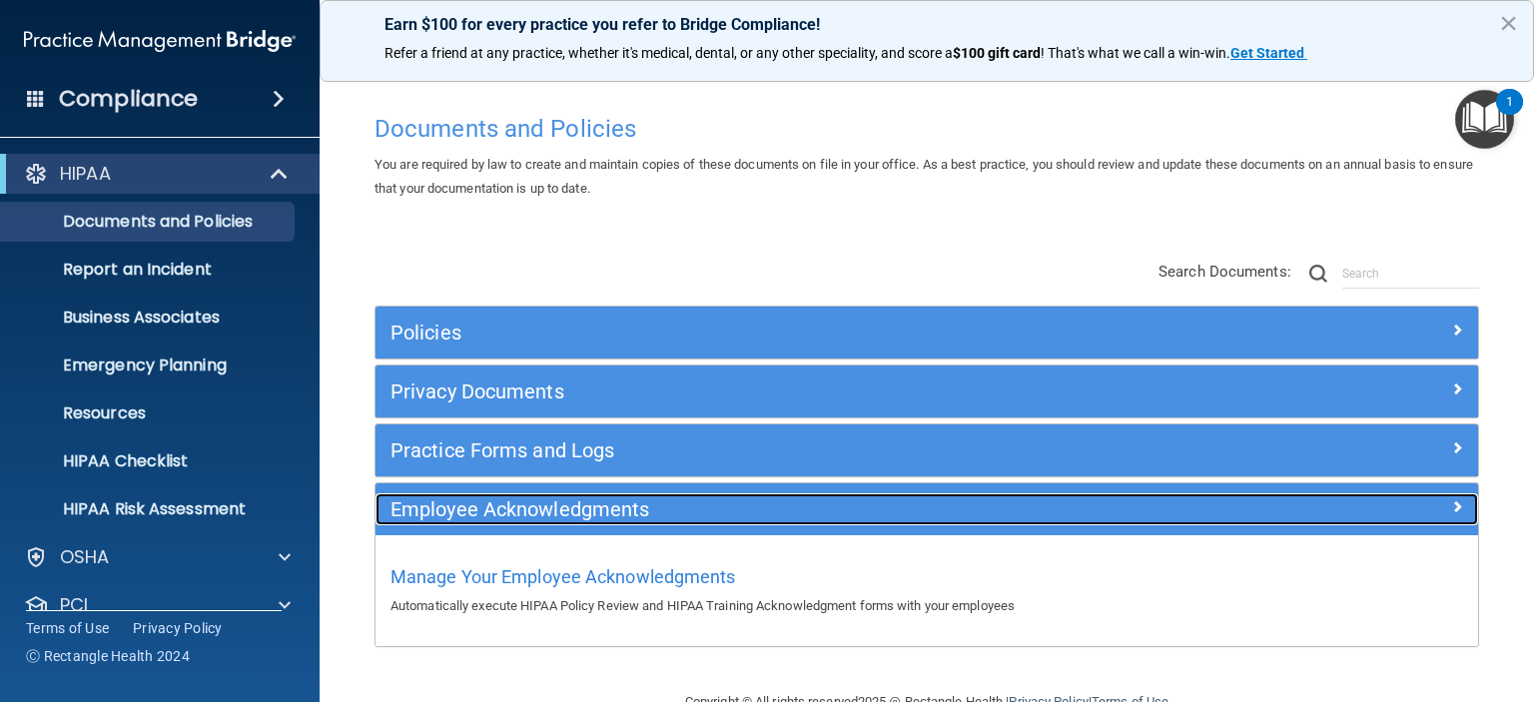
click at [572, 499] on h5 "Employee Acknowledgments" at bounding box center [788, 509] width 797 height 22
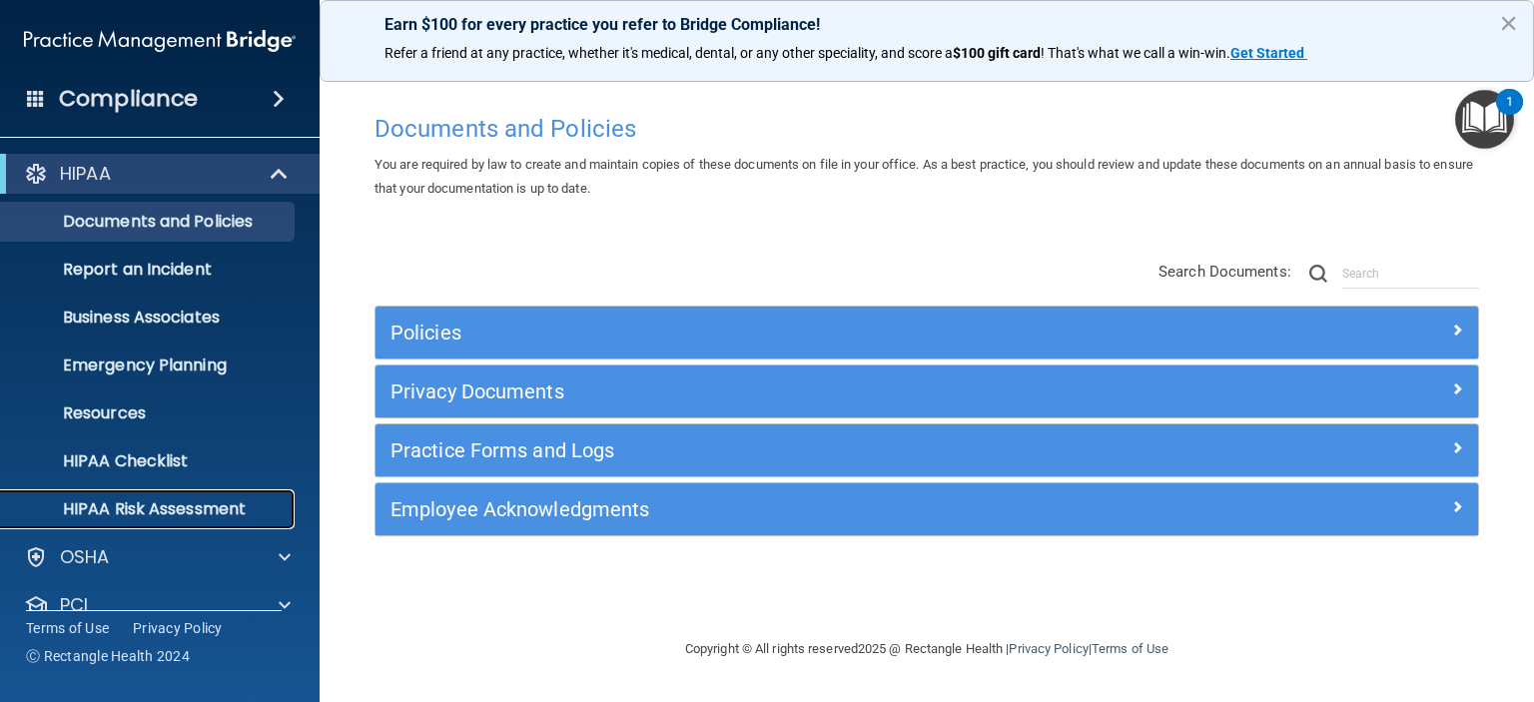
click at [144, 505] on p "HIPAA Risk Assessment" at bounding box center [149, 509] width 273 height 20
